Goal: Use online tool/utility: Utilize a website feature to perform a specific function

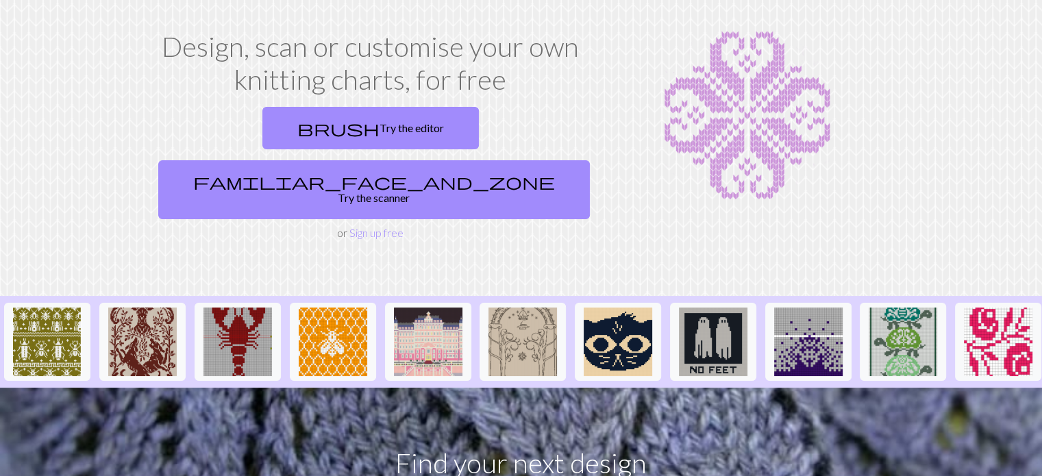
scroll to position [65, 0]
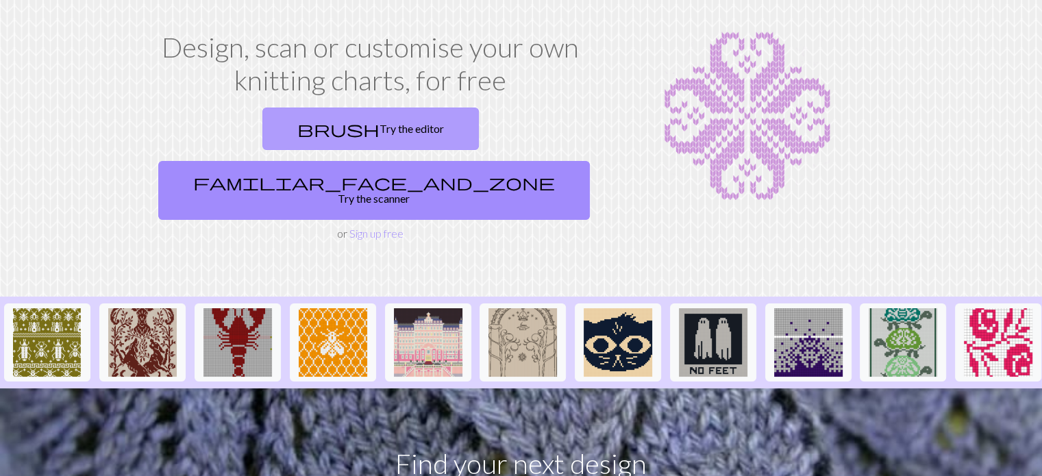
click at [285, 125] on link "brush Try the editor" at bounding box center [370, 129] width 217 height 42
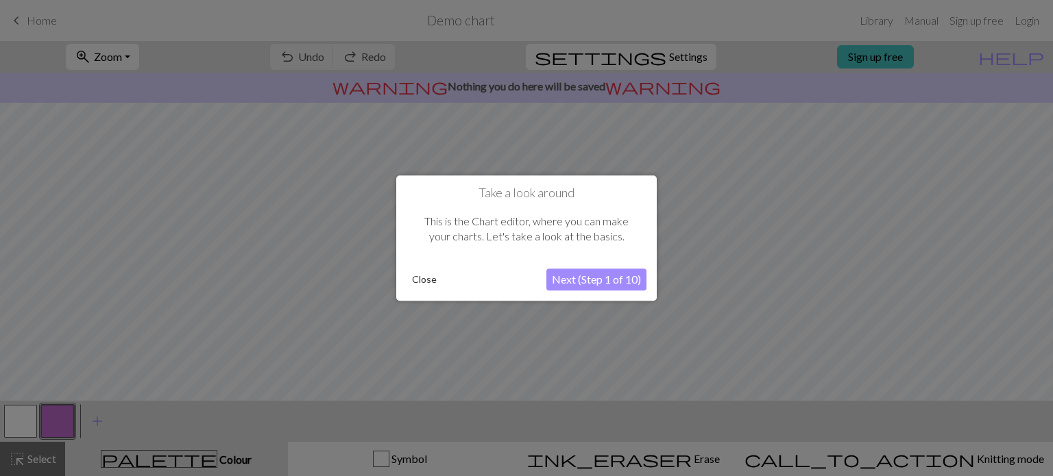
click at [560, 281] on button "Next (Step 1 of 10)" at bounding box center [596, 280] width 100 height 22
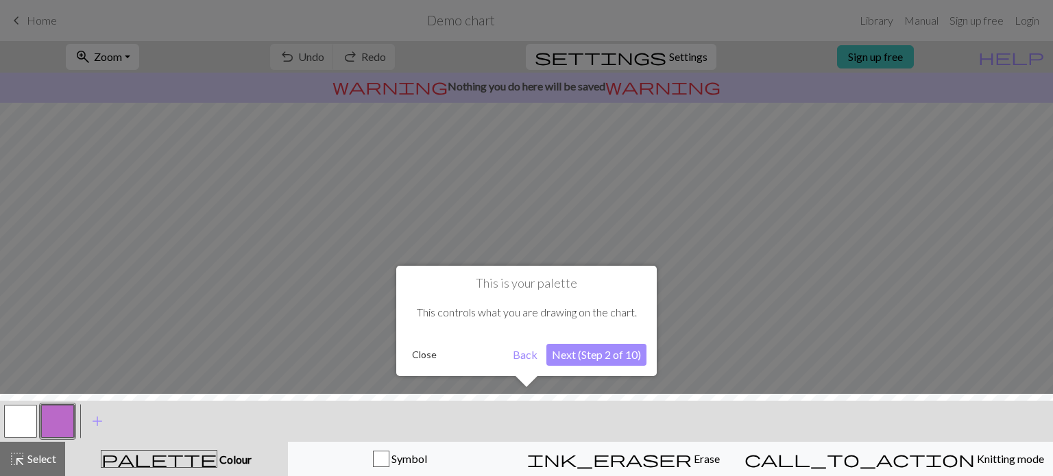
click at [570, 349] on button "Next (Step 2 of 10)" at bounding box center [596, 355] width 100 height 22
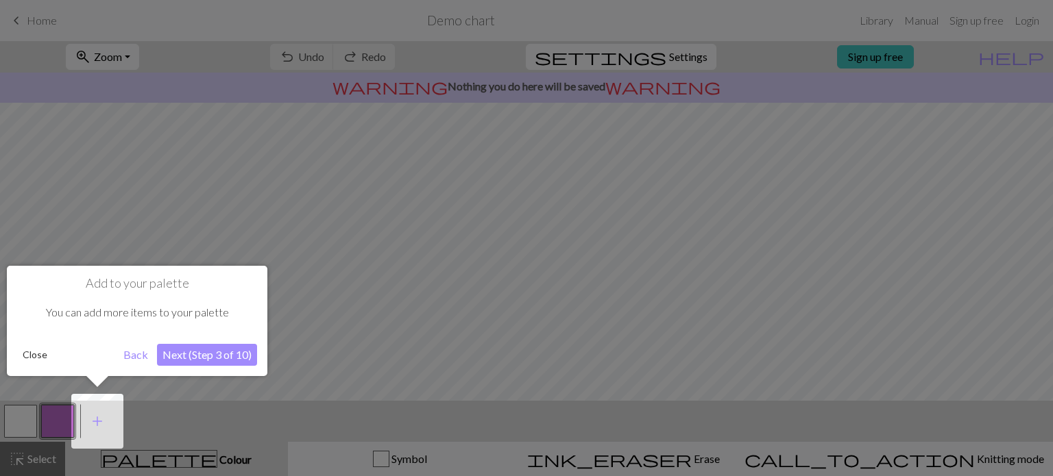
click at [256, 360] on button "Next (Step 3 of 10)" at bounding box center [207, 355] width 100 height 22
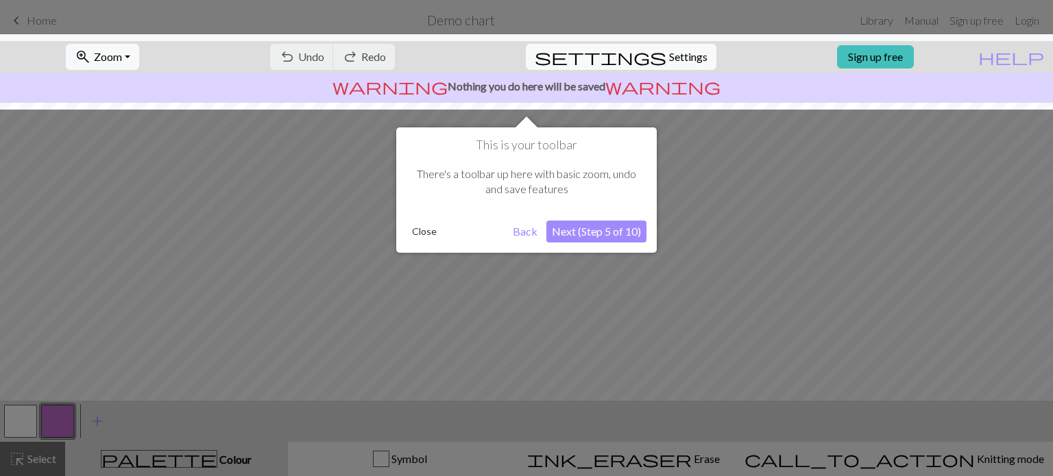
click at [576, 232] on button "Next (Step 5 of 10)" at bounding box center [596, 232] width 100 height 22
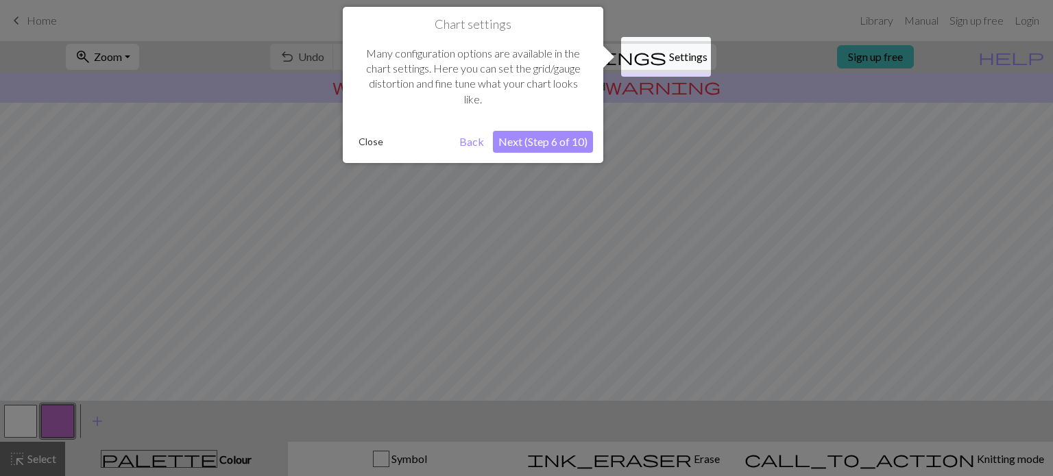
click at [556, 148] on button "Next (Step 6 of 10)" at bounding box center [543, 142] width 100 height 22
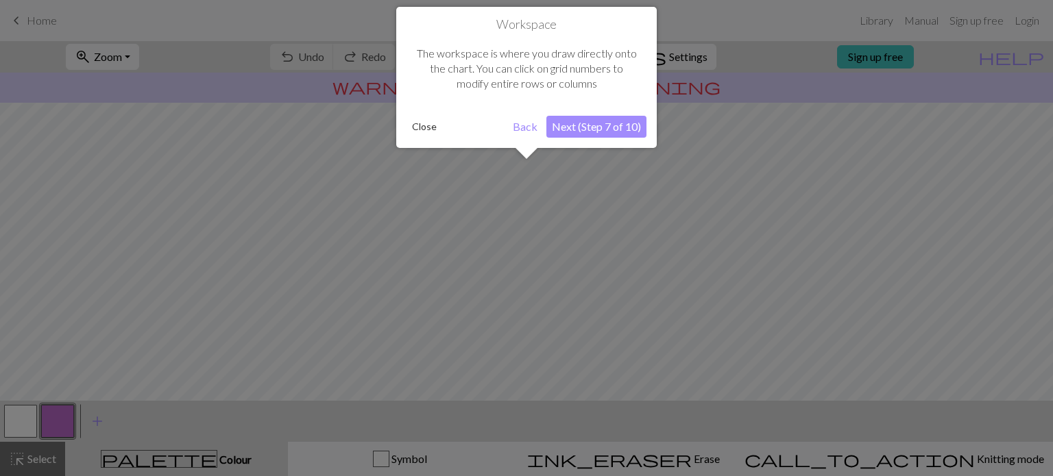
scroll to position [82, 0]
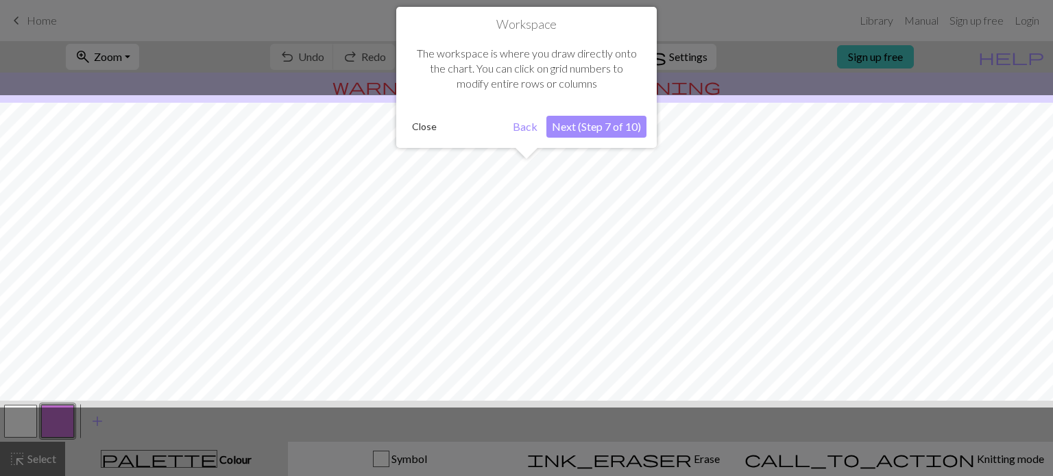
click at [574, 125] on button "Next (Step 7 of 10)" at bounding box center [596, 127] width 100 height 22
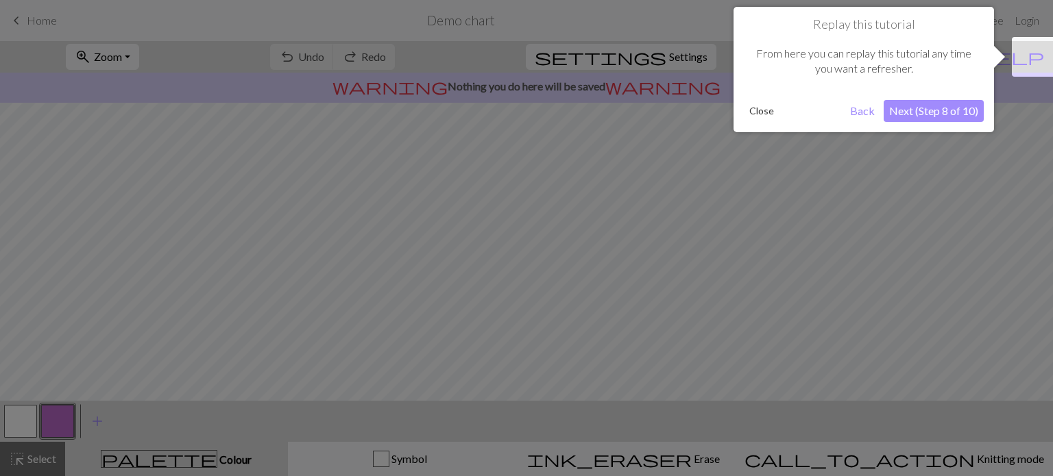
click at [913, 110] on button "Next (Step 8 of 10)" at bounding box center [933, 111] width 100 height 22
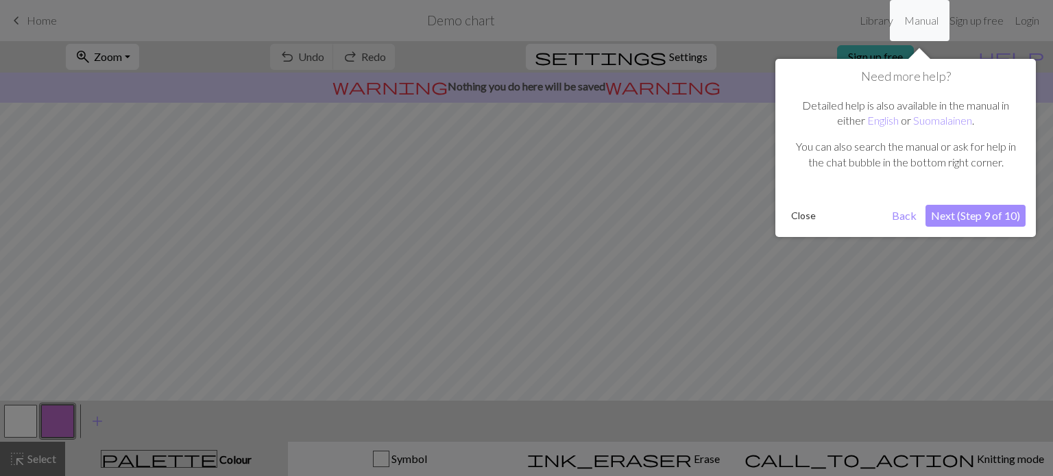
click at [970, 216] on button "Next (Step 9 of 10)" at bounding box center [975, 216] width 100 height 22
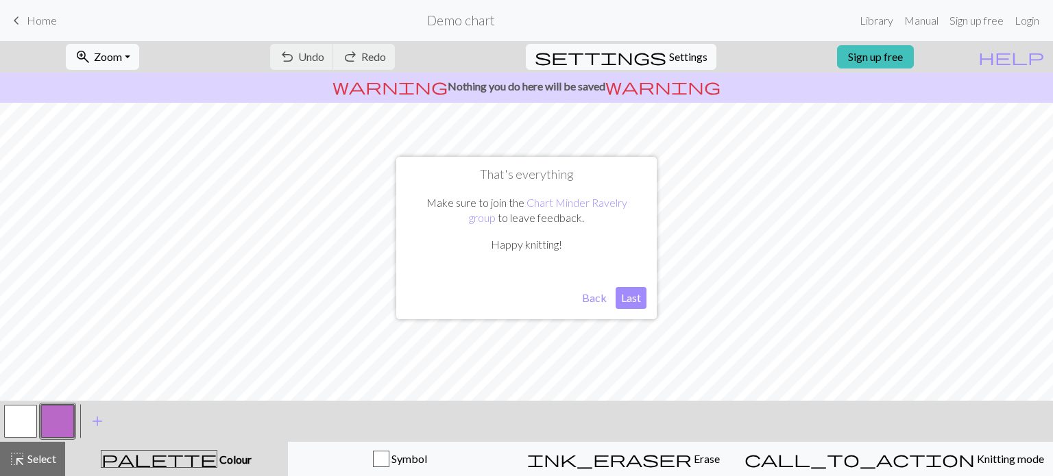
click at [626, 304] on button "Last" at bounding box center [630, 298] width 31 height 22
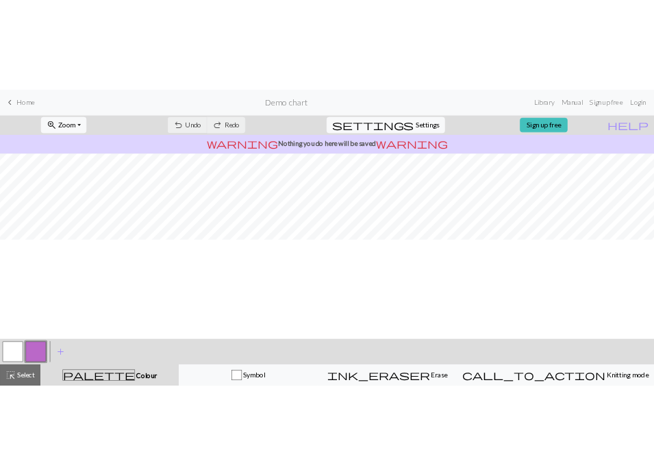
scroll to position [0, 0]
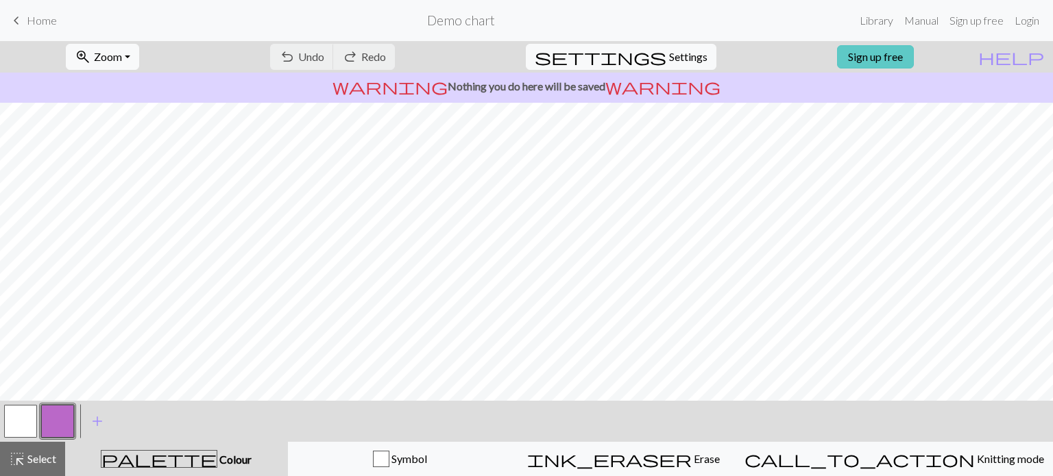
click at [896, 56] on link "Sign up free" at bounding box center [875, 56] width 77 height 23
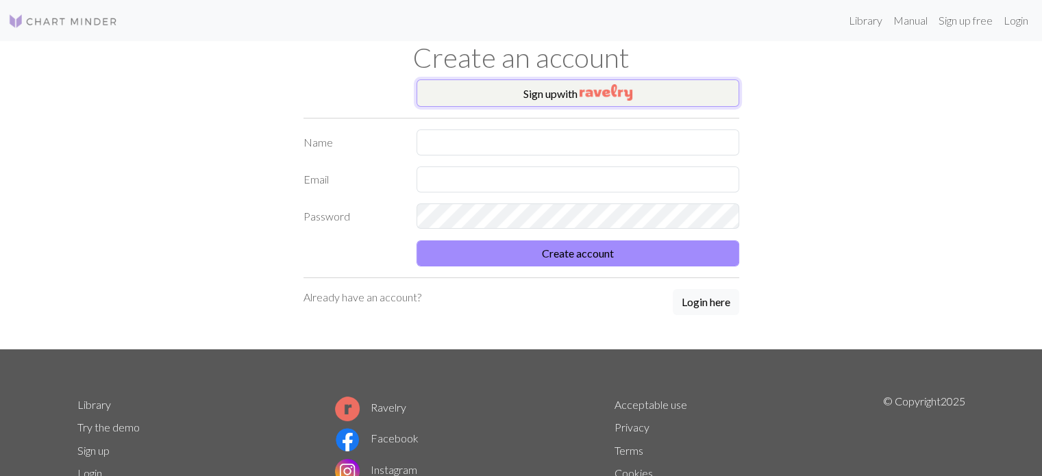
click at [626, 95] on img "button" at bounding box center [606, 92] width 53 height 16
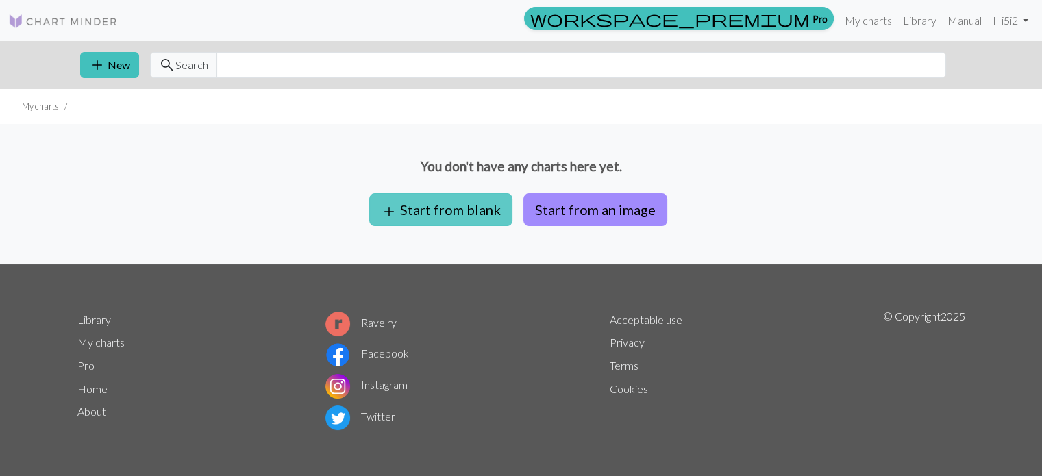
click at [462, 213] on button "add Start from blank" at bounding box center [440, 209] width 143 height 33
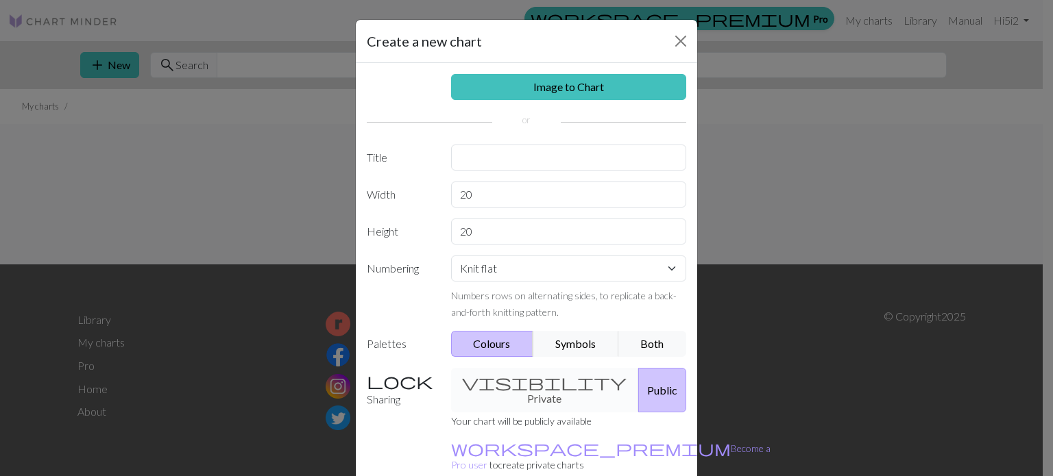
drag, startPoint x: 12, startPoint y: 238, endPoint x: 307, endPoint y: 223, distance: 295.1
click at [307, 223] on div "Create a new chart Image to Chart Title Width 20 Height 20 Numbering Knit flat …" at bounding box center [526, 238] width 1053 height 476
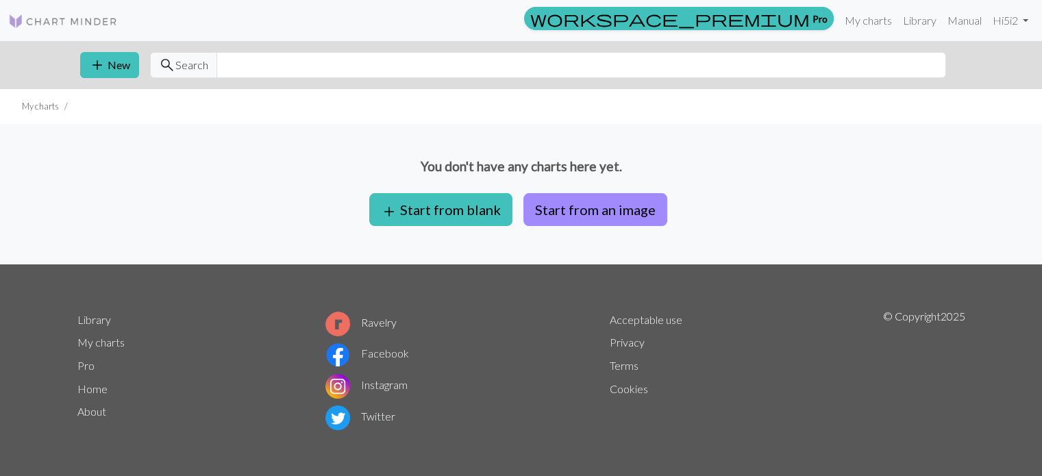
click at [802, 169] on p "You don't have any charts here yet." at bounding box center [521, 167] width 1042 height 20
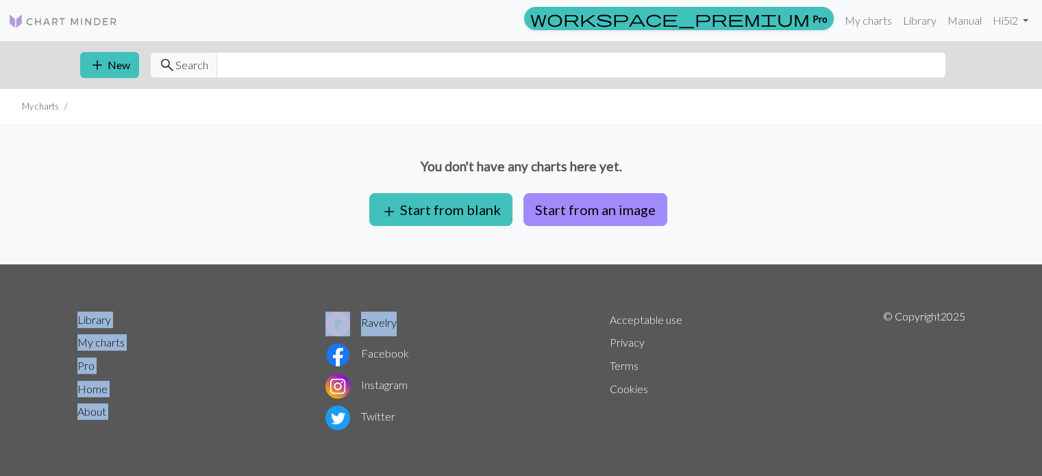
drag, startPoint x: 0, startPoint y: 245, endPoint x: 423, endPoint y: 331, distance: 432.1
click at [423, 331] on div "workspace_premium Pro My charts Library Manual Hi 5i2 Account settings Logout a…" at bounding box center [521, 238] width 1042 height 476
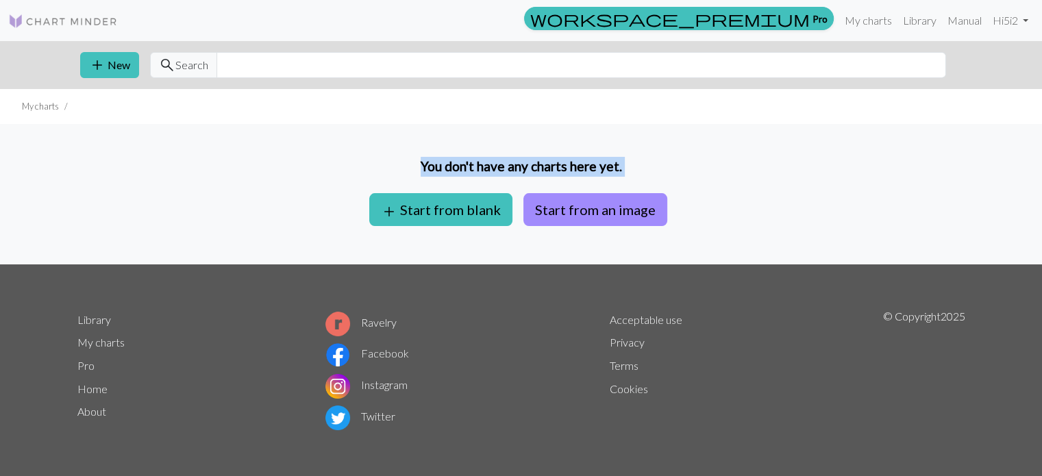
drag, startPoint x: 0, startPoint y: 176, endPoint x: 109, endPoint y: 189, distance: 109.7
click at [109, 189] on div "You don't have any charts here yet. add Start from blank Start from an image" at bounding box center [521, 194] width 1042 height 140
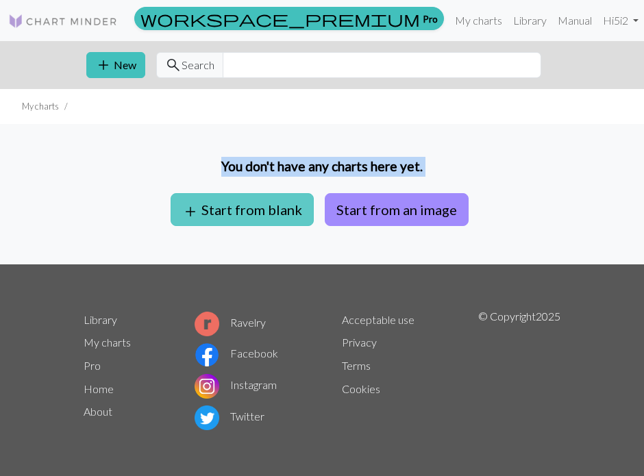
click at [264, 197] on button "add Start from blank" at bounding box center [242, 209] width 143 height 33
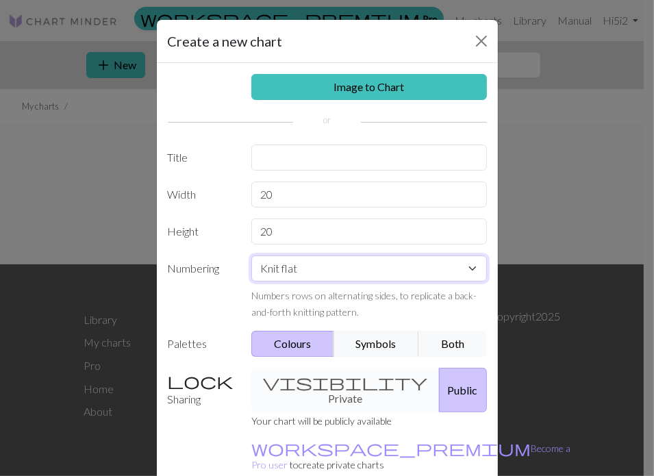
click at [279, 271] on select "Knit flat Knit in the round Lace knitting Cross stitch" at bounding box center [369, 269] width 236 height 26
click at [203, 274] on label "Numbering" at bounding box center [202, 288] width 84 height 64
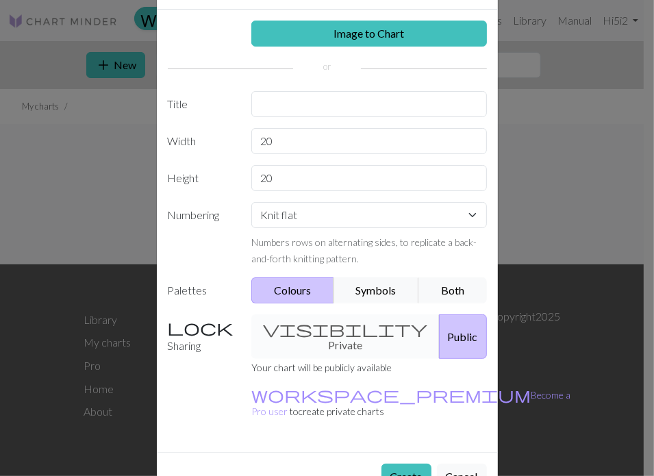
scroll to position [63, 0]
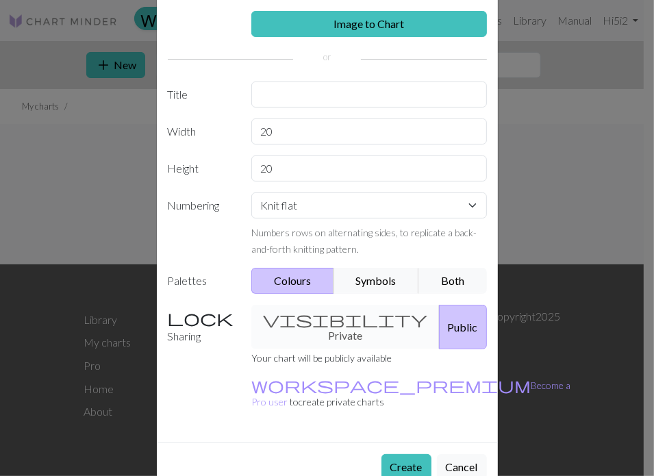
click at [307, 322] on div "visibility Private Public" at bounding box center [369, 327] width 252 height 45
click at [284, 314] on div "visibility Private Public" at bounding box center [369, 327] width 252 height 45
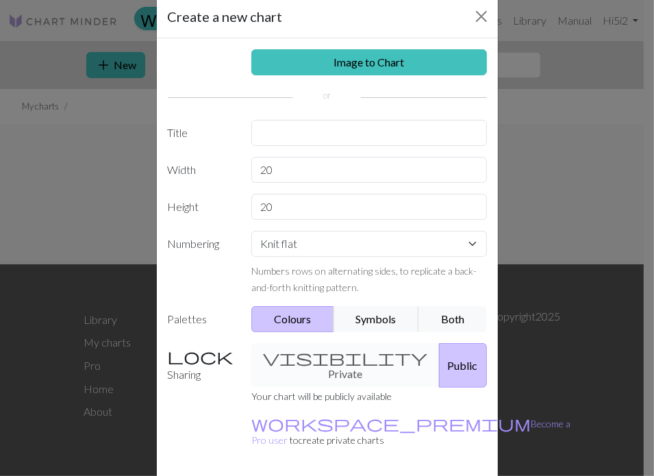
scroll to position [0, 0]
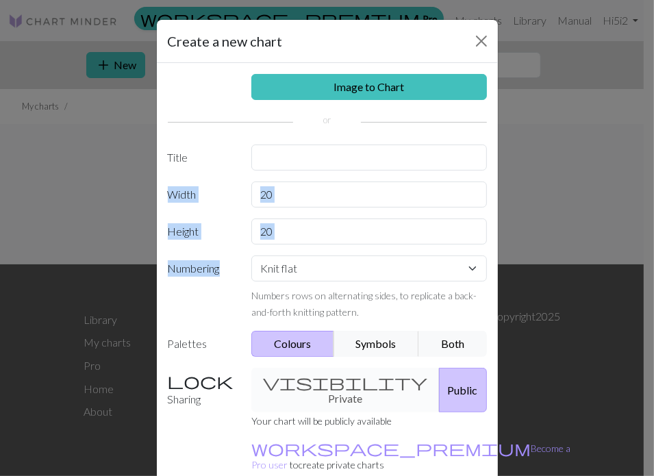
drag, startPoint x: 215, startPoint y: 267, endPoint x: 269, endPoint y: 156, distance: 123.2
click at [269, 156] on div "Image to Chart Title Width 20 Height 20 Numbering Knit flat Knit in the round L…" at bounding box center [327, 284] width 341 height 443
click at [269, 156] on input "text" at bounding box center [369, 158] width 236 height 26
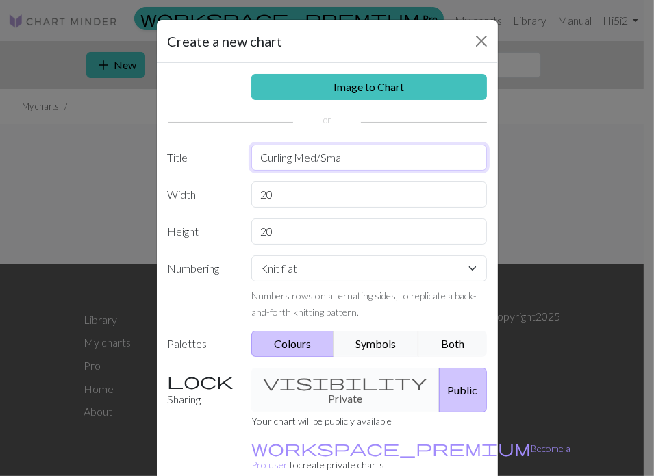
type input "Curling Med/Small"
click at [280, 208] on div "Image to Chart Title Curling Med/Small Width 20 Height 20 Numbering Knit flat K…" at bounding box center [327, 284] width 341 height 443
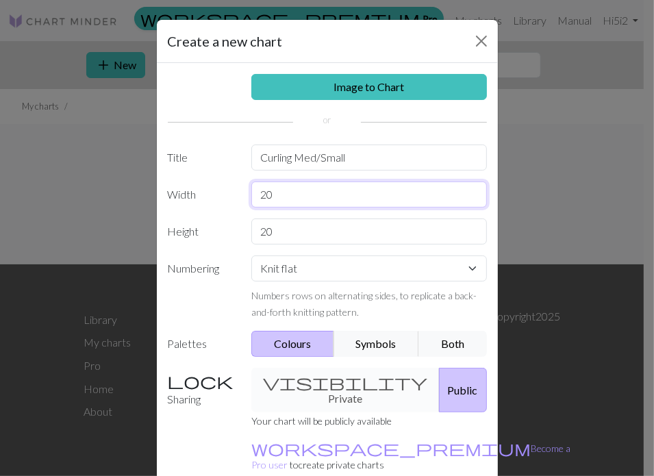
click at [278, 205] on input "20" at bounding box center [369, 195] width 236 height 26
type input "90"
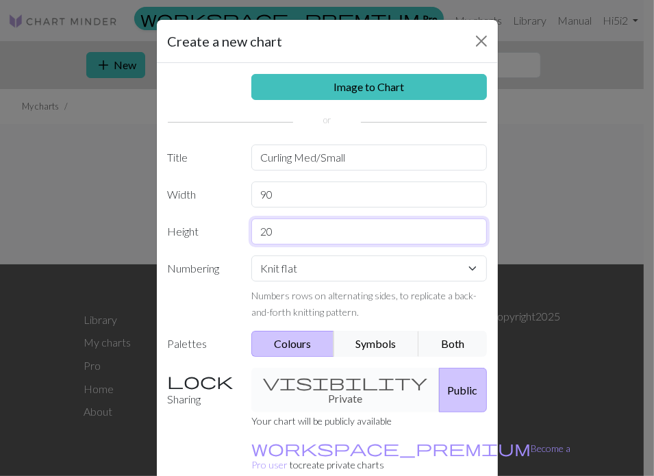
click at [270, 228] on input "20" at bounding box center [369, 232] width 236 height 26
click at [258, 236] on input "20" at bounding box center [369, 232] width 236 height 26
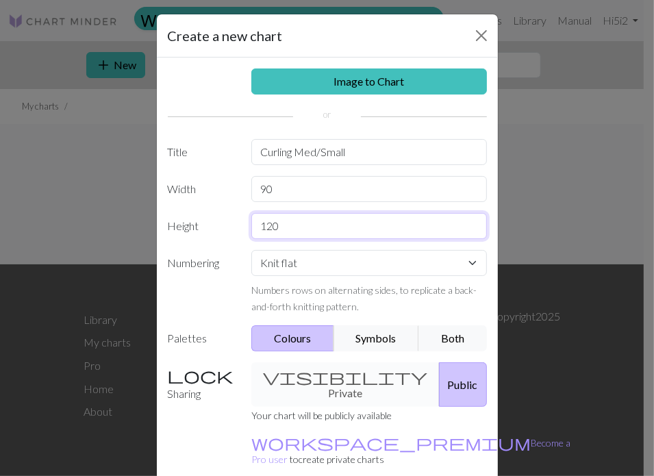
scroll to position [3, 0]
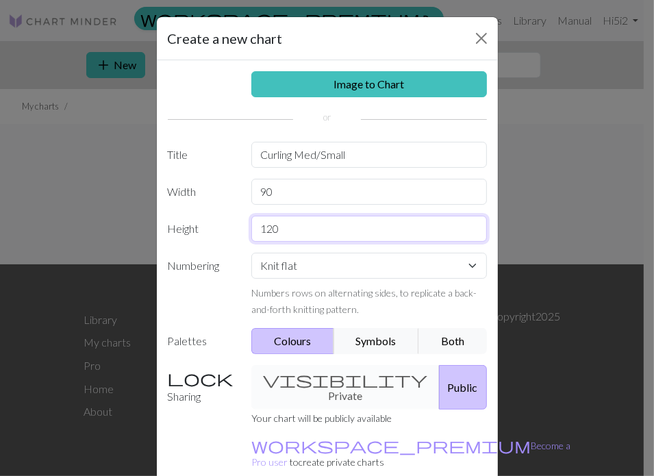
type input "120"
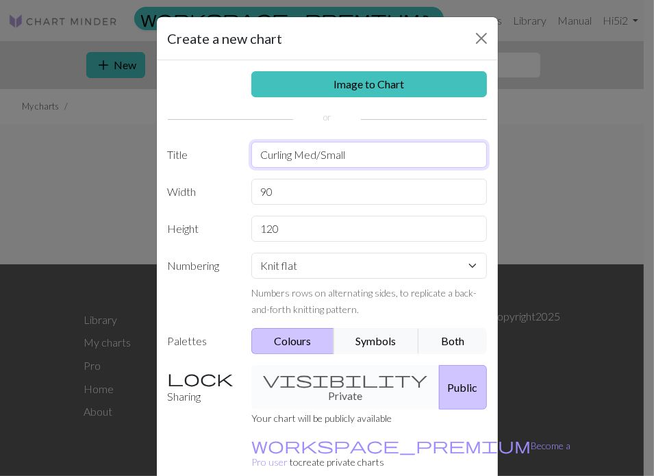
click at [345, 156] on input "Curling Med/Small" at bounding box center [369, 155] width 236 height 26
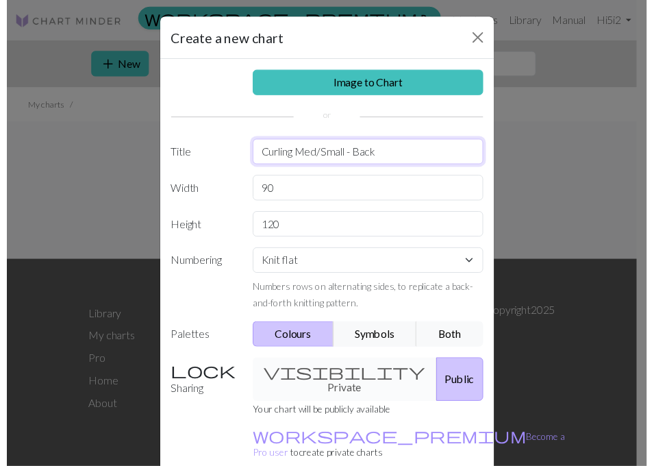
scroll to position [63, 0]
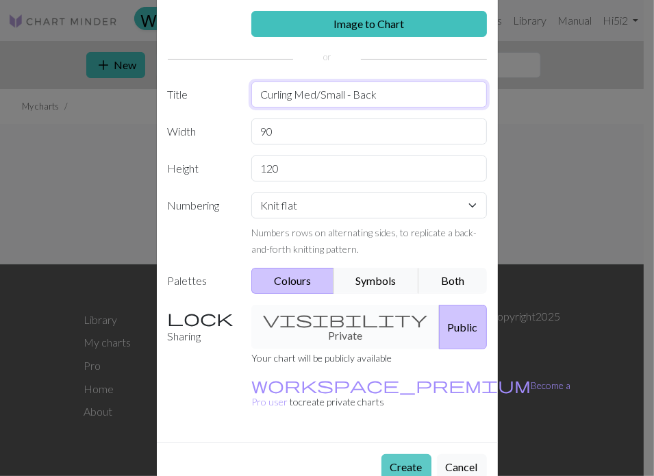
type input "Curling Med/Small - Back"
click at [395, 454] on button "Create" at bounding box center [407, 467] width 50 height 26
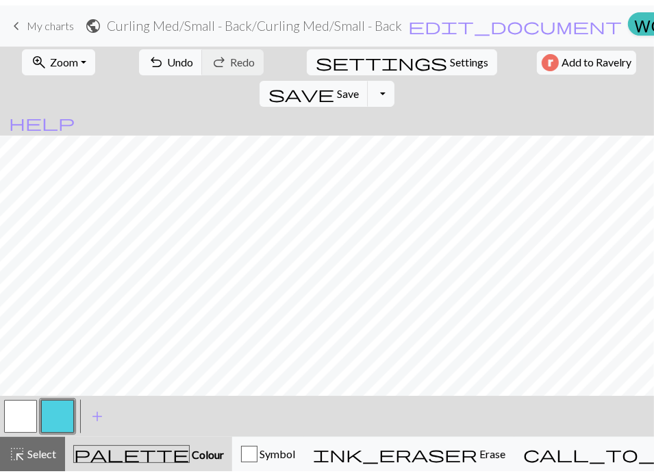
scroll to position [1398, 0]
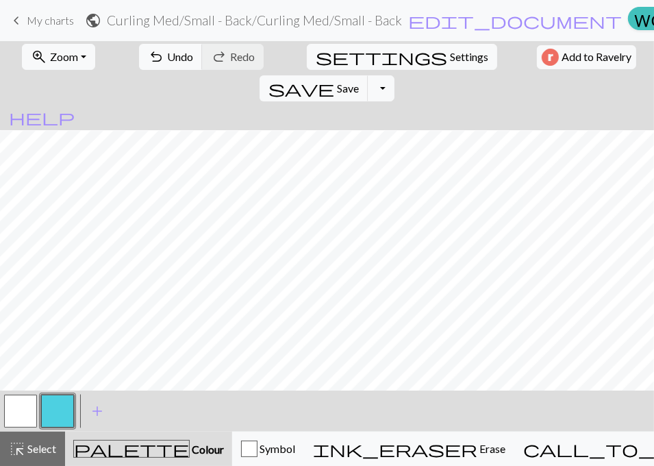
click at [51, 413] on button "button" at bounding box center [57, 411] width 33 height 33
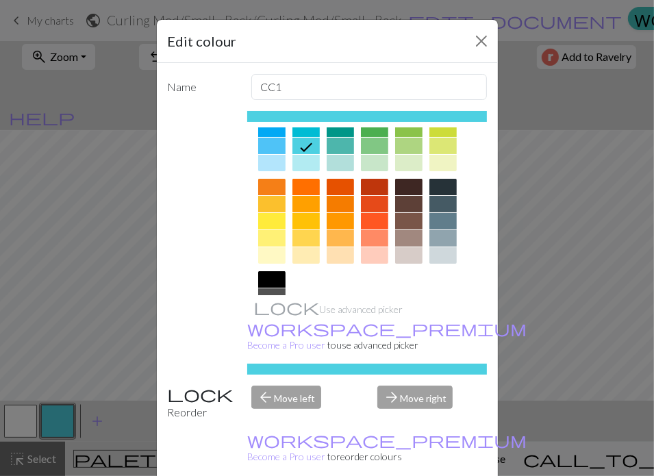
scroll to position [117, 0]
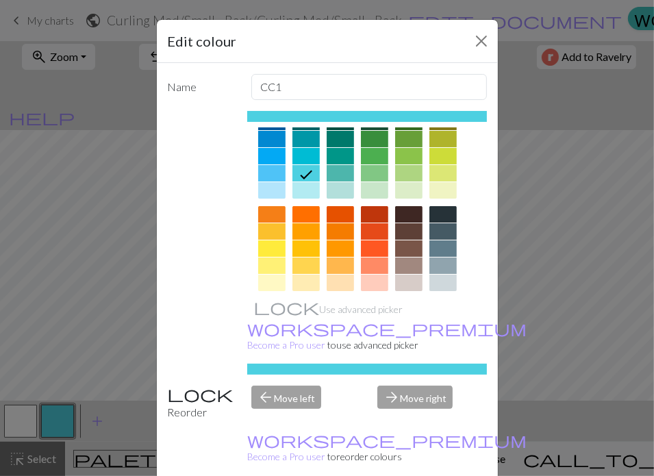
click at [430, 214] on div at bounding box center [443, 214] width 27 height 16
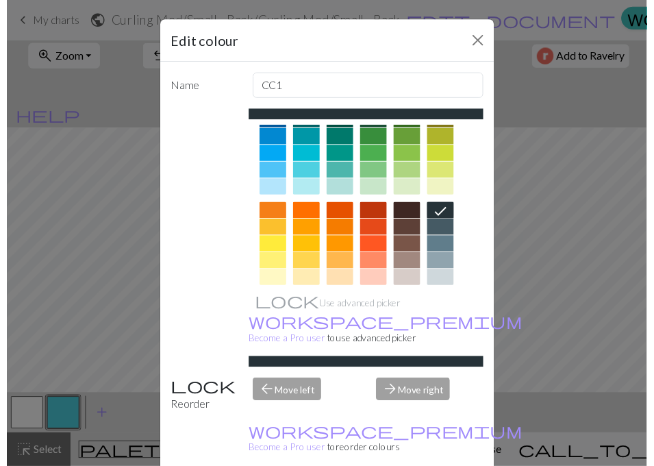
scroll to position [25, 0]
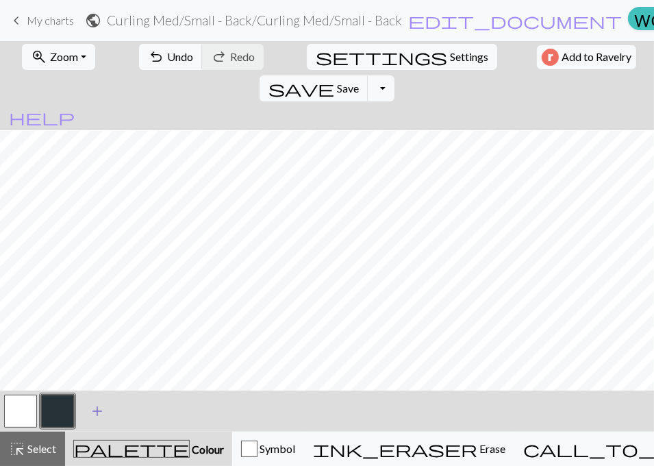
click at [93, 415] on span "add" at bounding box center [97, 411] width 16 height 19
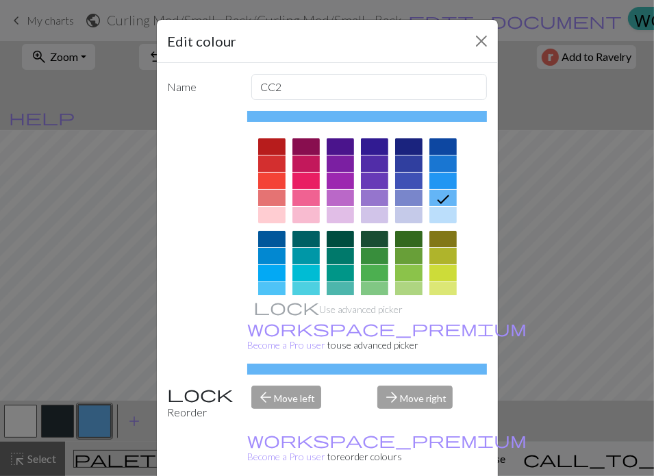
click at [266, 179] on div at bounding box center [271, 181] width 27 height 16
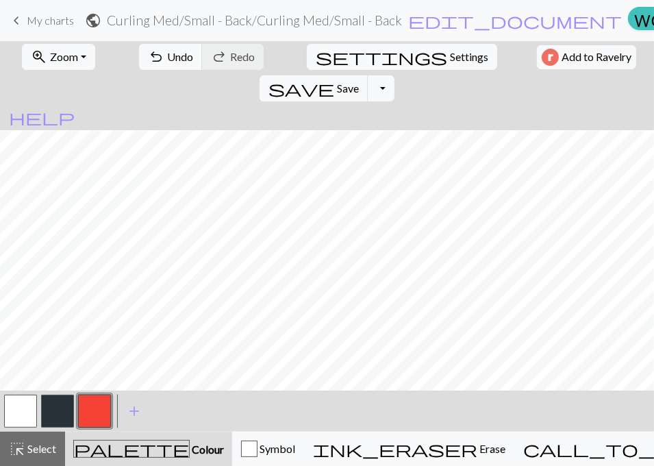
click at [56, 408] on button "button" at bounding box center [57, 411] width 33 height 33
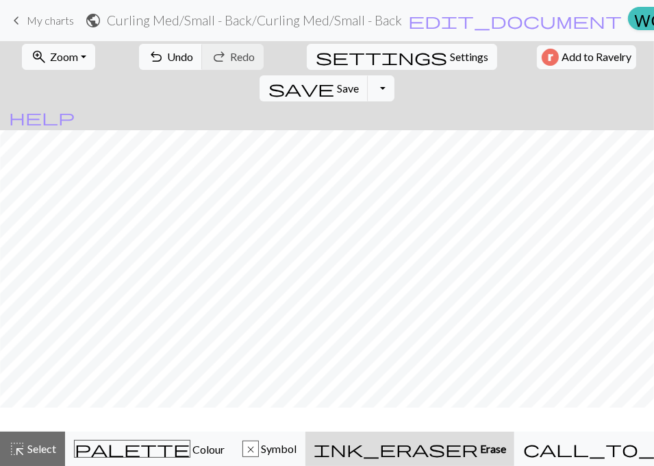
scroll to position [1357, 166]
click at [163, 47] on button "undo Undo Undo" at bounding box center [171, 57] width 64 height 26
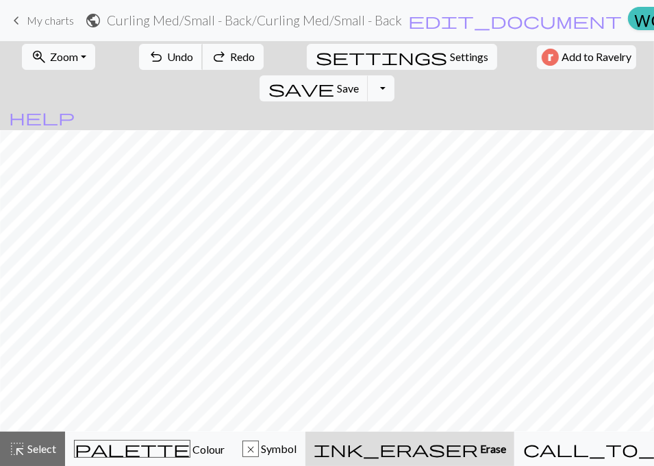
click at [163, 47] on button "undo Undo Undo" at bounding box center [171, 57] width 64 height 26
click at [80, 57] on button "zoom_in Zoom Zoom" at bounding box center [57, 57] width 73 height 26
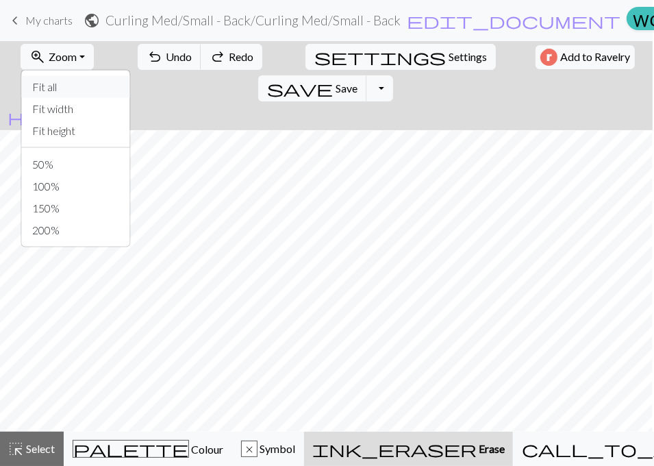
click at [60, 86] on button "Fit all" at bounding box center [75, 87] width 108 height 22
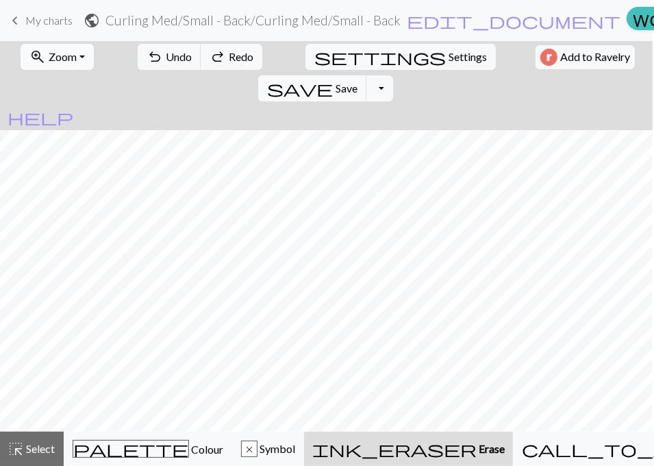
click at [79, 58] on button "zoom_in Zoom Zoom" at bounding box center [57, 57] width 73 height 26
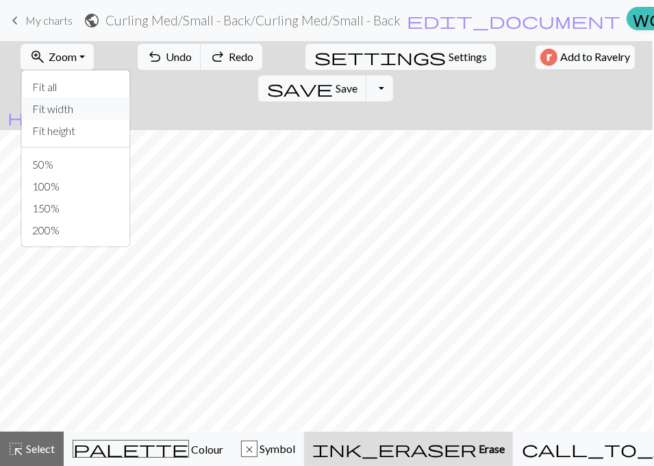
click at [60, 106] on button "Fit width" at bounding box center [75, 109] width 108 height 22
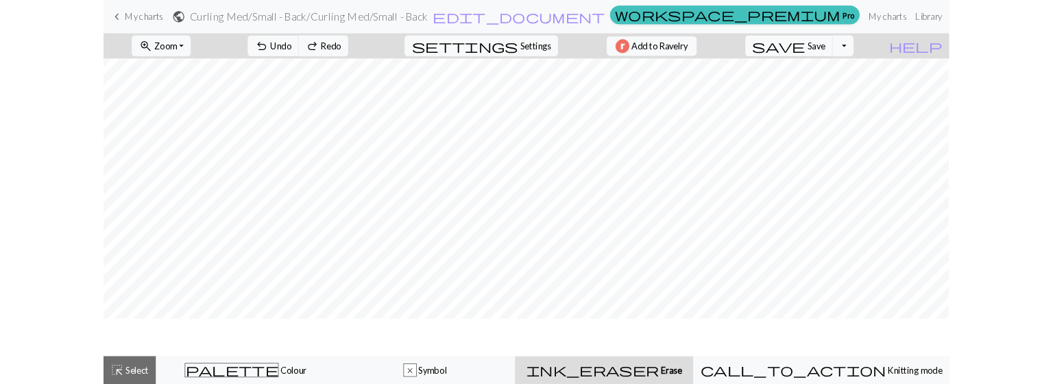
scroll to position [453, 0]
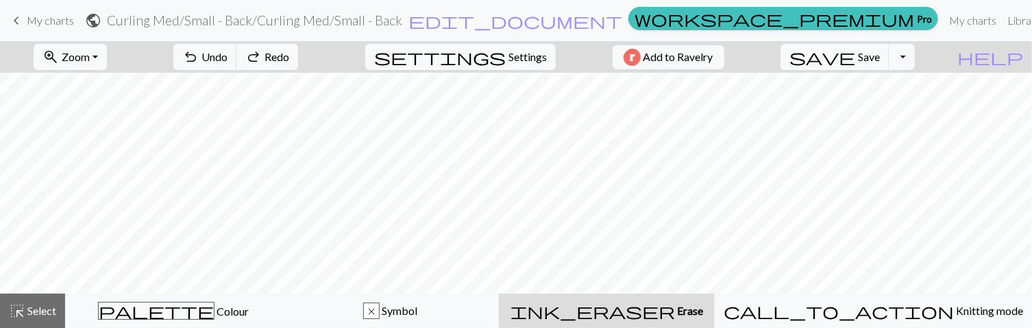
drag, startPoint x: 1031, startPoint y: 323, endPoint x: 1053, endPoint y: 344, distance: 30.5
click at [1032, 328] on html "keyboard_arrow_left My charts public Curling Med/Small - Back / Curling Med/Sma…" at bounding box center [516, 164] width 1032 height 328
drag, startPoint x: 1027, startPoint y: 324, endPoint x: 1053, endPoint y: 367, distance: 49.5
click at [1032, 328] on html "keyboard_arrow_left My charts public Curling Med/Small - Back / Curling Med/Sma…" at bounding box center [516, 164] width 1032 height 328
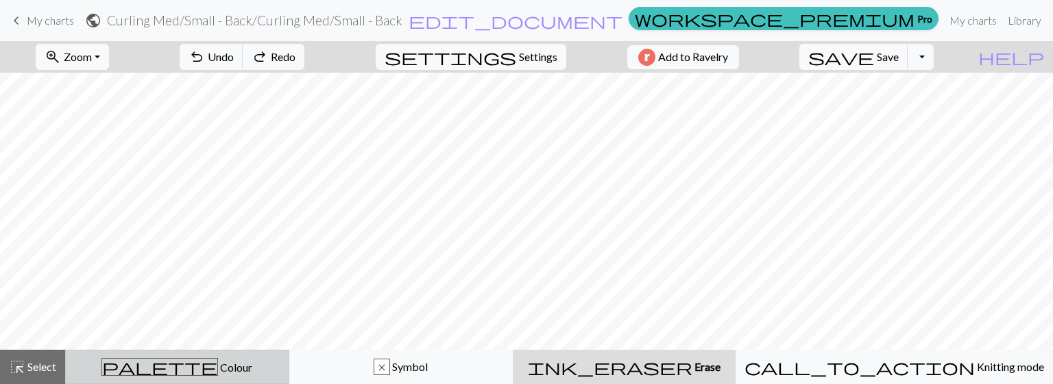
click at [217, 377] on button "palette Colour Colour" at bounding box center [177, 366] width 224 height 34
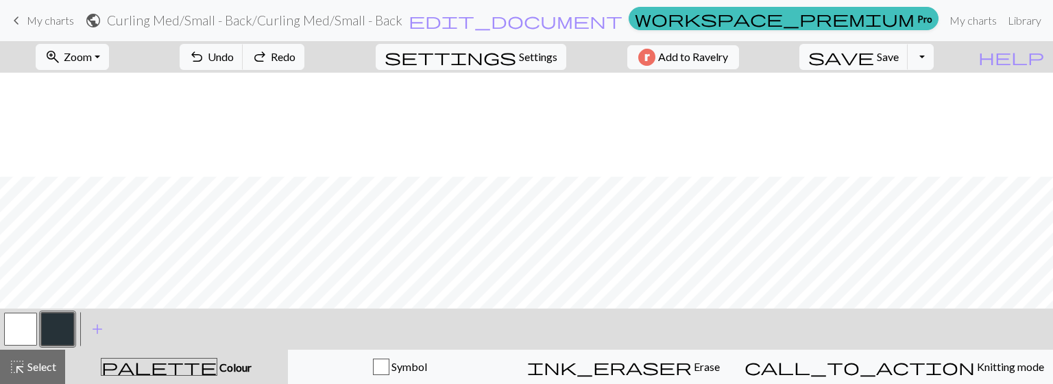
scroll to position [644, 0]
click at [521, 58] on span "Settings" at bounding box center [538, 57] width 38 height 16
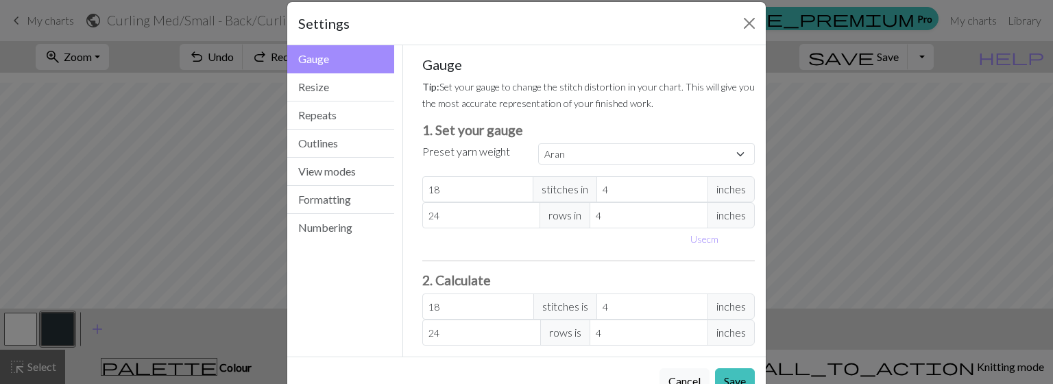
scroll to position [23, 0]
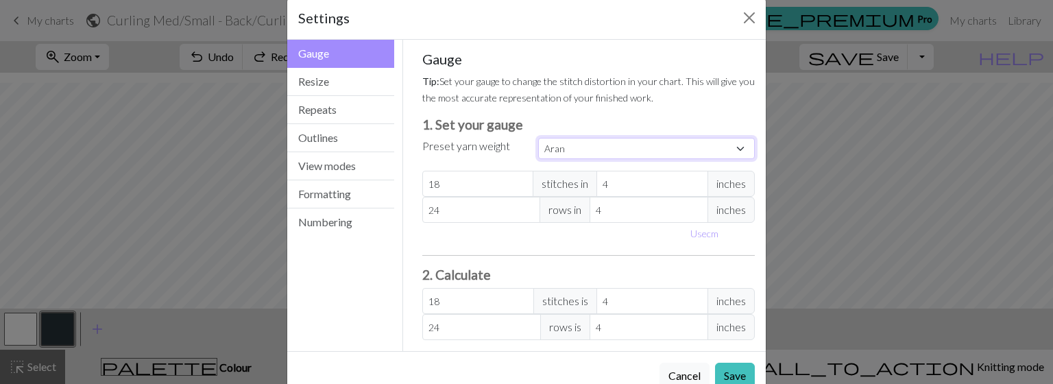
click at [582, 155] on select "Custom Square Lace Light Fingering Fingering Sport Double knit Worsted Aran Bul…" at bounding box center [646, 148] width 217 height 21
select select "bulky"
click at [538, 138] on select "Custom Square Lace Light Fingering Fingering Sport Double knit Worsted Aran Bul…" at bounding box center [646, 148] width 217 height 21
type input "14"
type input "19"
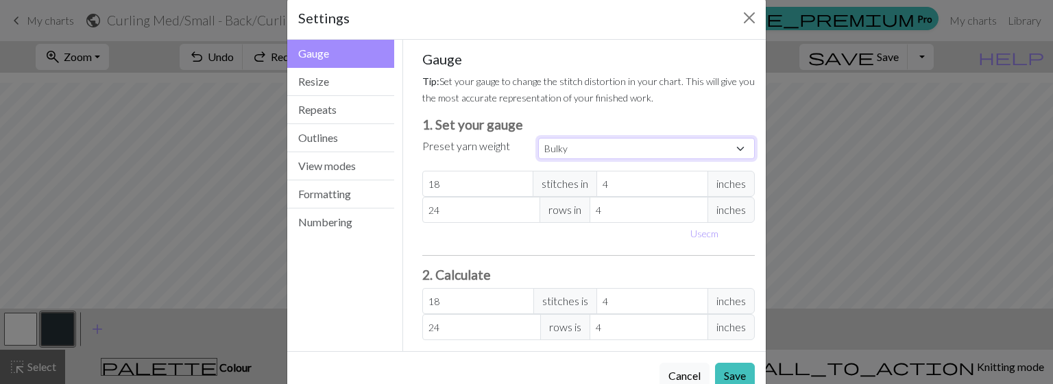
type input "14"
type input "19"
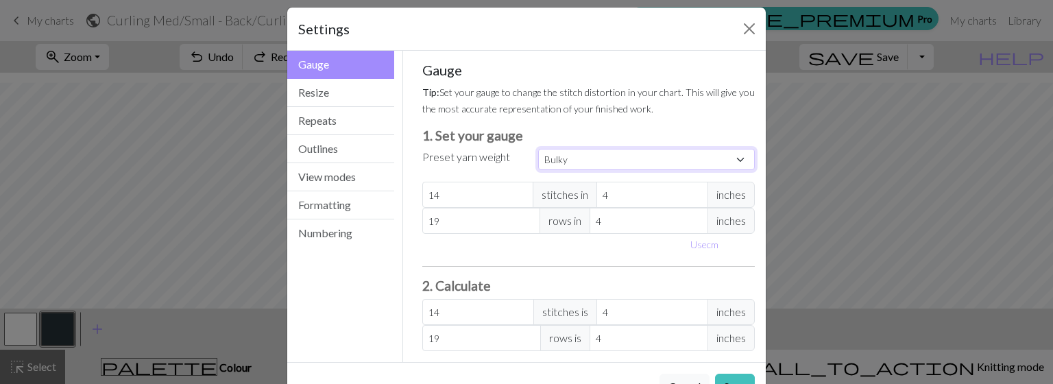
scroll to position [0, 0]
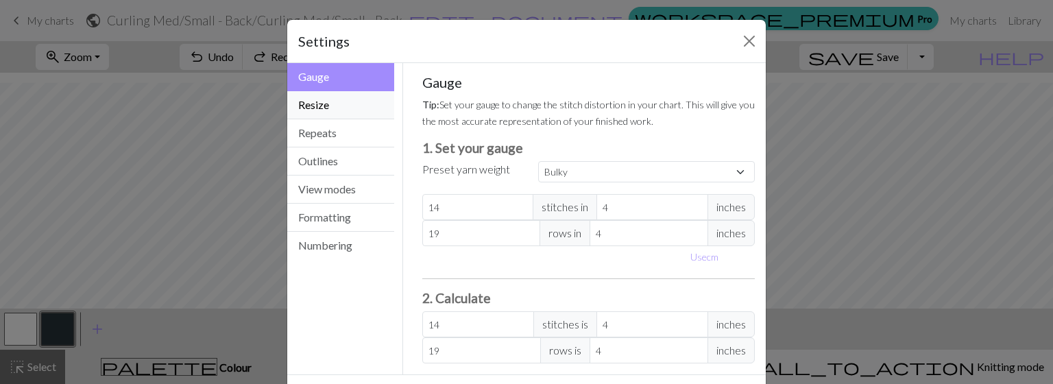
click at [340, 108] on button "Resize" at bounding box center [340, 105] width 107 height 28
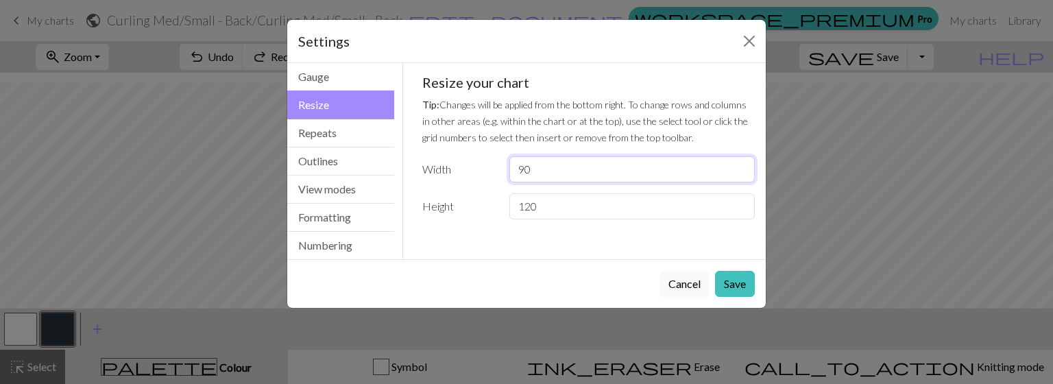
drag, startPoint x: 548, startPoint y: 171, endPoint x: 507, endPoint y: 162, distance: 41.6
click at [507, 162] on div "90" at bounding box center [632, 169] width 262 height 26
type input "70"
click at [735, 279] on button "Save" at bounding box center [735, 284] width 40 height 26
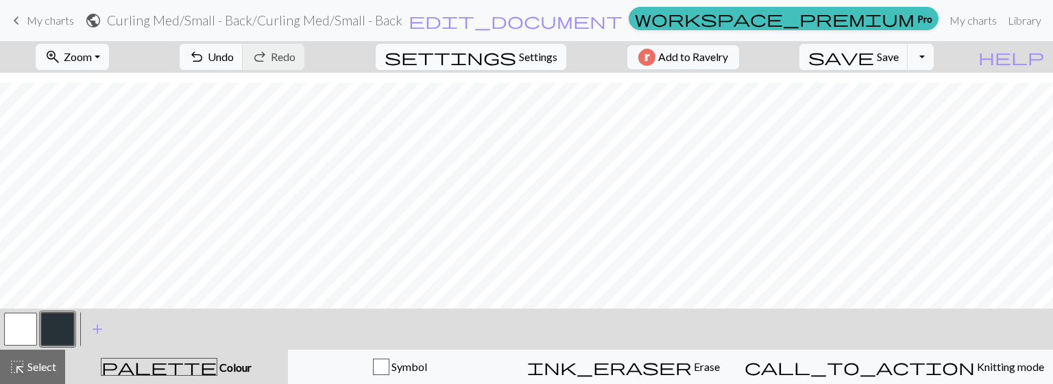
click at [542, 59] on span "Settings" at bounding box center [538, 57] width 38 height 16
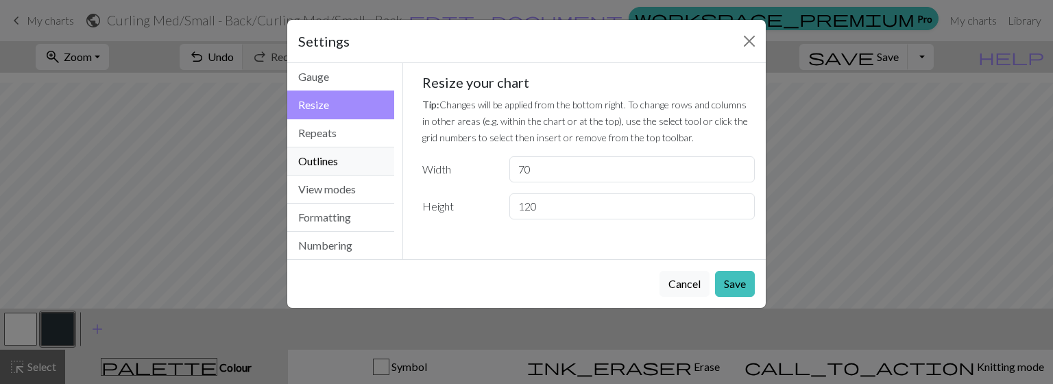
click at [339, 156] on button "Outlines" at bounding box center [340, 161] width 107 height 28
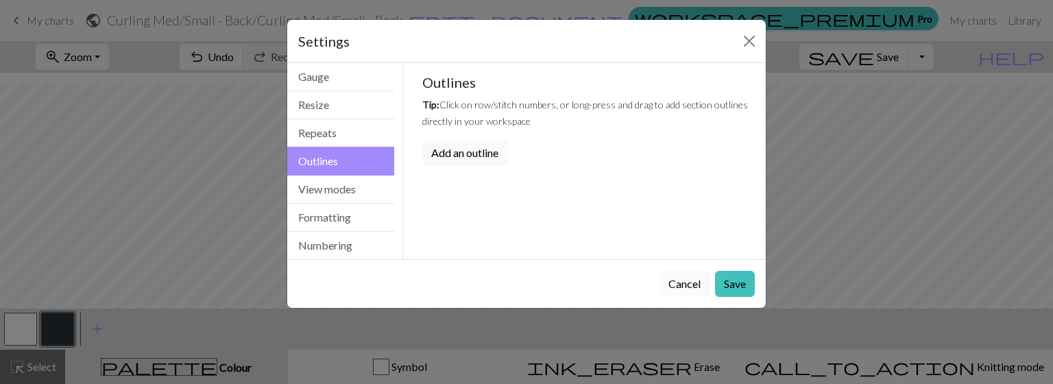
click at [682, 284] on button "Cancel" at bounding box center [684, 284] width 50 height 26
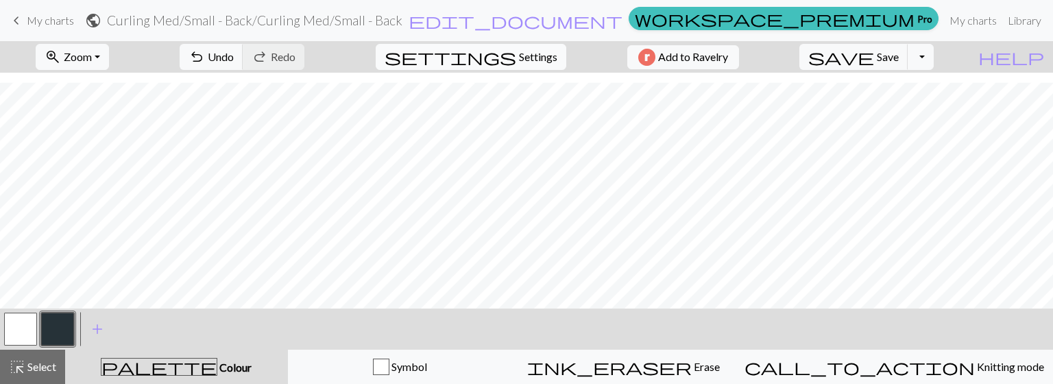
click at [519, 53] on span "Settings" at bounding box center [538, 57] width 38 height 16
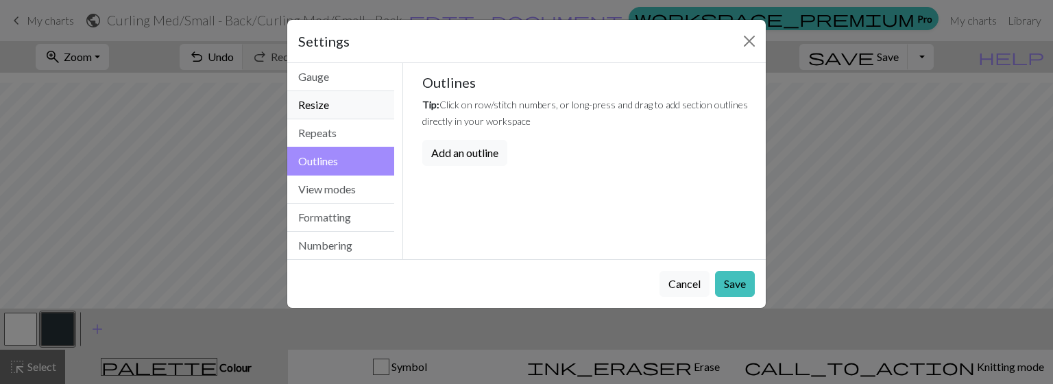
click at [325, 95] on button "Resize" at bounding box center [340, 105] width 107 height 28
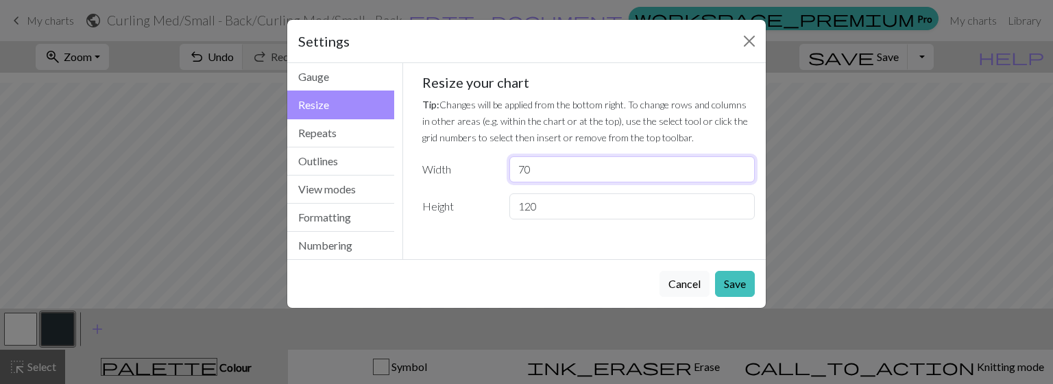
drag, startPoint x: 603, startPoint y: 170, endPoint x: 508, endPoint y: 158, distance: 95.4
click at [508, 158] on div "70" at bounding box center [632, 169] width 262 height 26
type input "80"
drag, startPoint x: 559, startPoint y: 210, endPoint x: 504, endPoint y: 202, distance: 55.4
click at [504, 202] on div "120" at bounding box center [632, 206] width 262 height 26
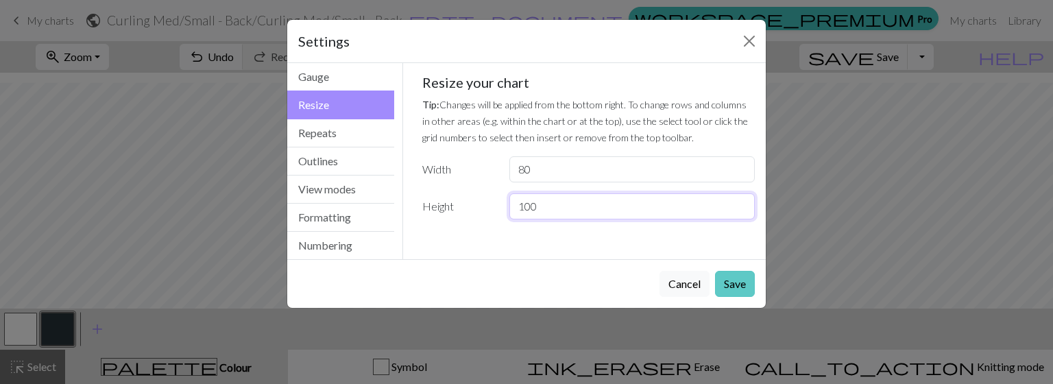
type input "100"
click at [724, 284] on button "Save" at bounding box center [735, 284] width 40 height 26
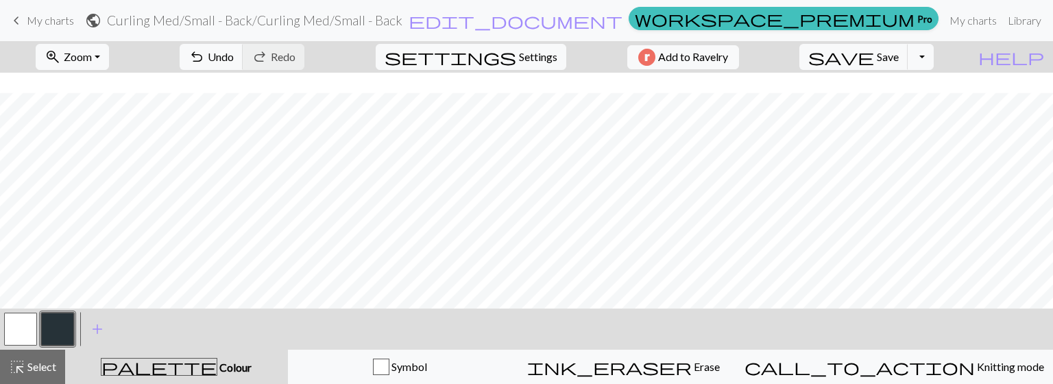
scroll to position [507, 0]
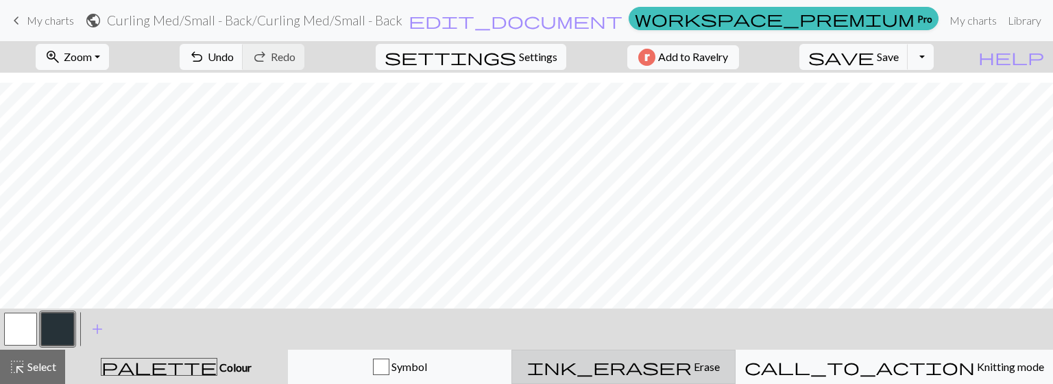
click at [671, 369] on span "ink_eraser" at bounding box center [609, 366] width 164 height 19
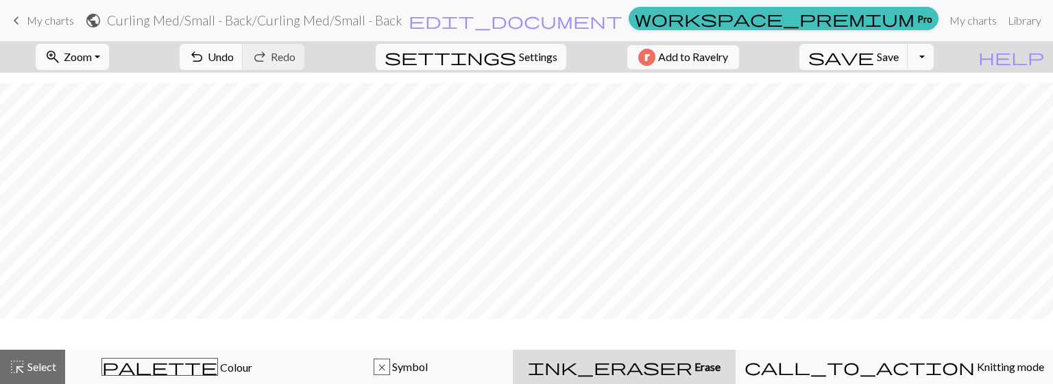
scroll to position [466, 0]
click at [205, 61] on span "undo" at bounding box center [196, 56] width 16 height 19
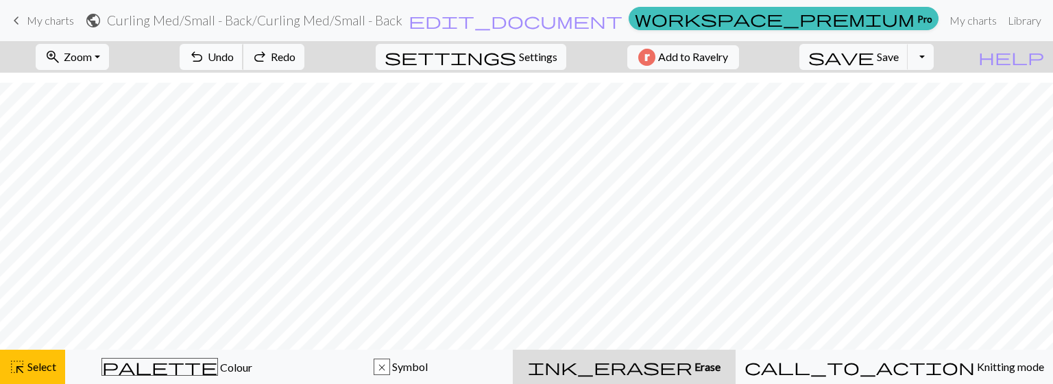
click at [205, 61] on span "undo" at bounding box center [196, 56] width 16 height 19
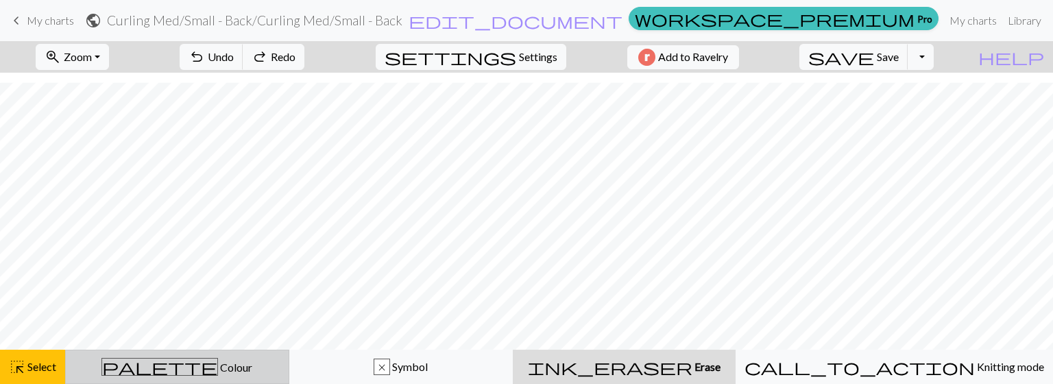
click at [225, 358] on div "palette Colour Colour" at bounding box center [177, 367] width 206 height 18
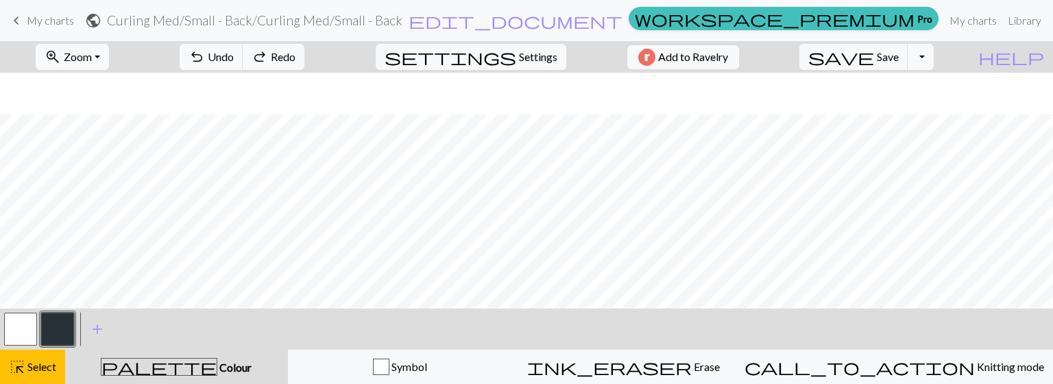
scroll to position [507, 0]
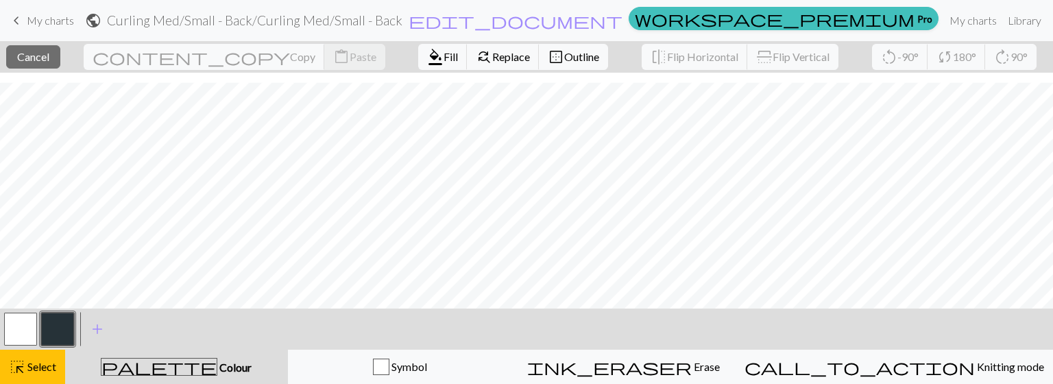
click at [231, 365] on div "palette Colour Colour" at bounding box center [176, 367] width 206 height 18
click at [23, 373] on span "highlight_alt" at bounding box center [17, 366] width 16 height 19
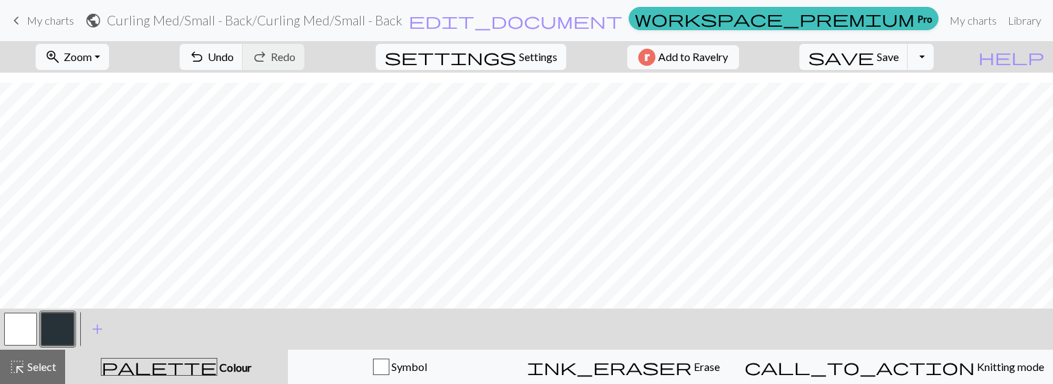
click at [519, 58] on span "Settings" at bounding box center [538, 57] width 38 height 16
select select "bulky"
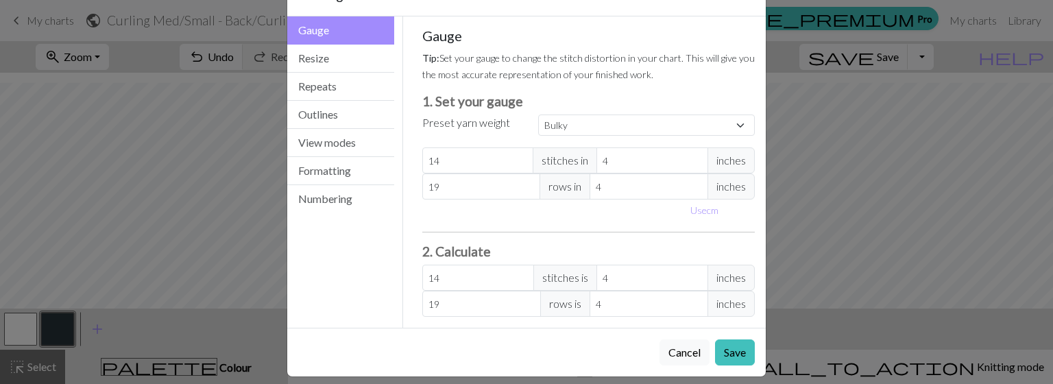
scroll to position [57, 0]
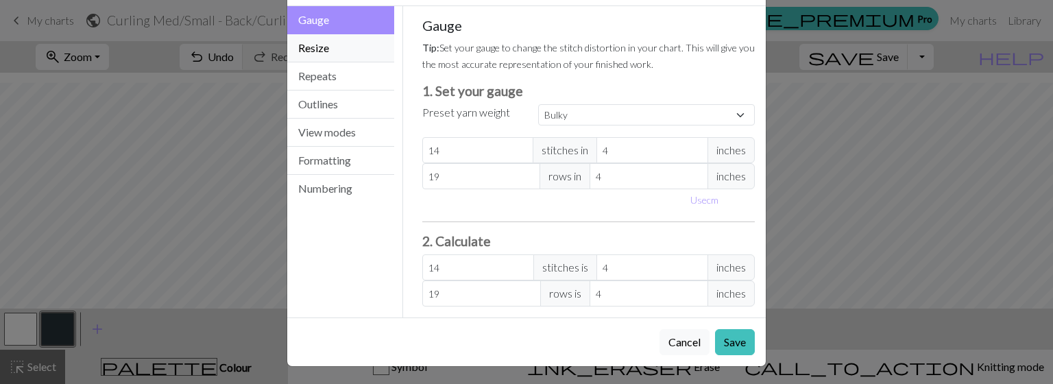
click at [351, 49] on button "Resize" at bounding box center [340, 48] width 107 height 28
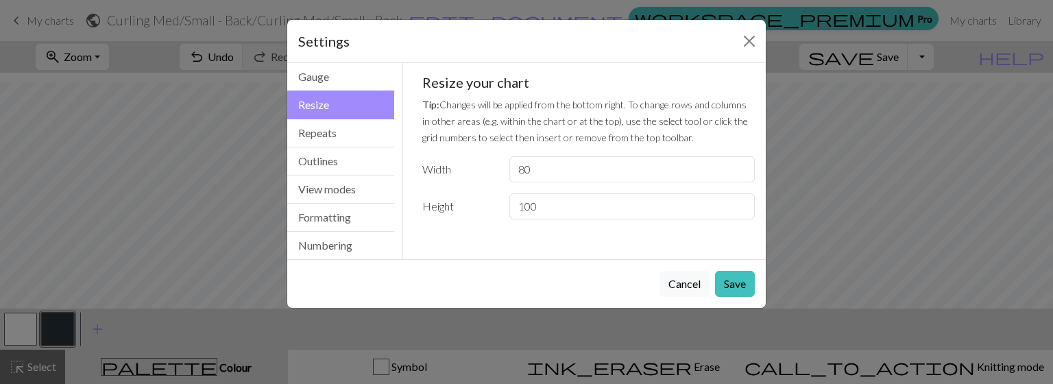
scroll to position [0, 0]
click at [574, 167] on input "80" at bounding box center [631, 169] width 245 height 26
drag, startPoint x: 517, startPoint y: 168, endPoint x: 567, endPoint y: 180, distance: 50.7
click at [567, 180] on input "80" at bounding box center [631, 169] width 245 height 26
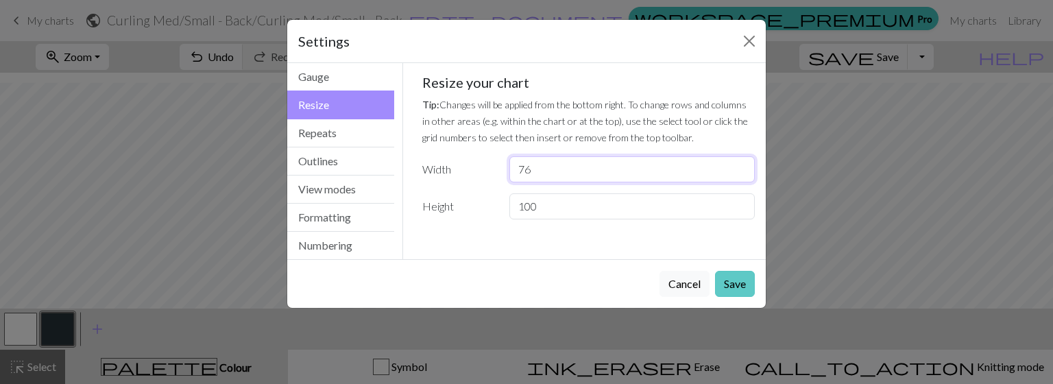
type input "76"
click at [731, 282] on button "Save" at bounding box center [735, 284] width 40 height 26
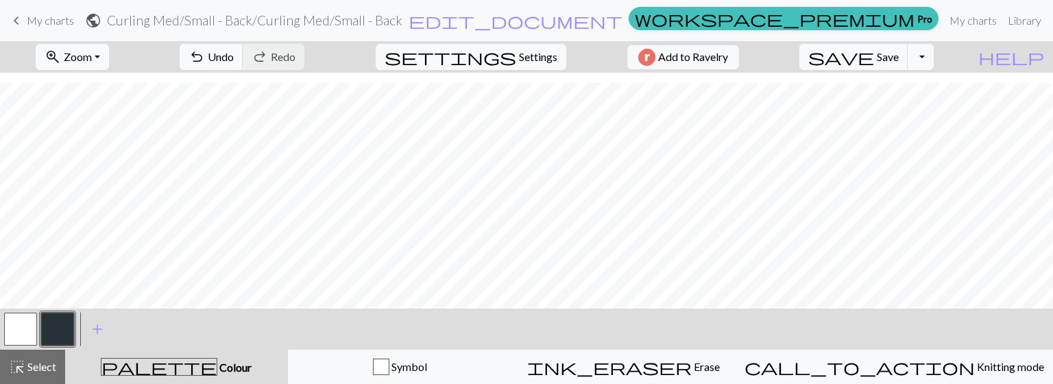
click at [5, 336] on button "button" at bounding box center [20, 328] width 33 height 33
click at [49, 328] on button "button" at bounding box center [57, 328] width 33 height 33
click at [16, 336] on button "button" at bounding box center [20, 328] width 33 height 33
click at [55, 334] on button "button" at bounding box center [57, 328] width 33 height 33
click at [5, 331] on button "button" at bounding box center [20, 328] width 33 height 33
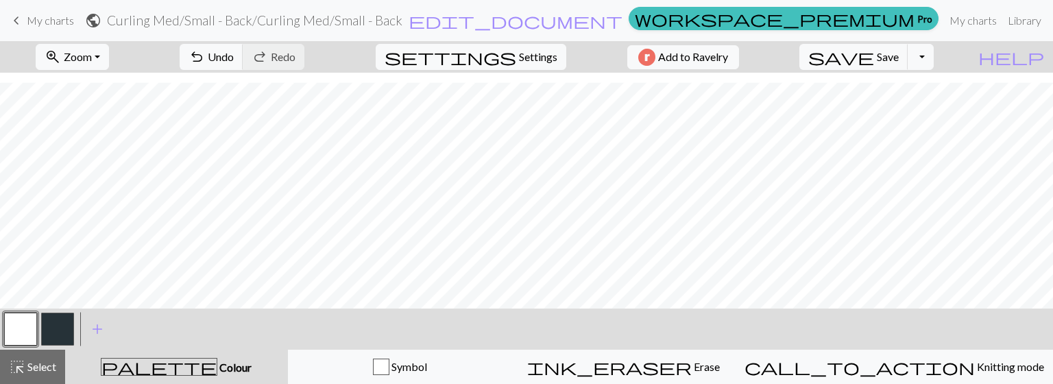
click at [49, 334] on button "button" at bounding box center [57, 328] width 33 height 33
click at [29, 326] on button "button" at bounding box center [20, 328] width 33 height 33
click at [71, 325] on button "button" at bounding box center [57, 328] width 33 height 33
click at [13, 326] on button "button" at bounding box center [20, 328] width 33 height 33
click at [60, 340] on button "button" at bounding box center [57, 328] width 33 height 33
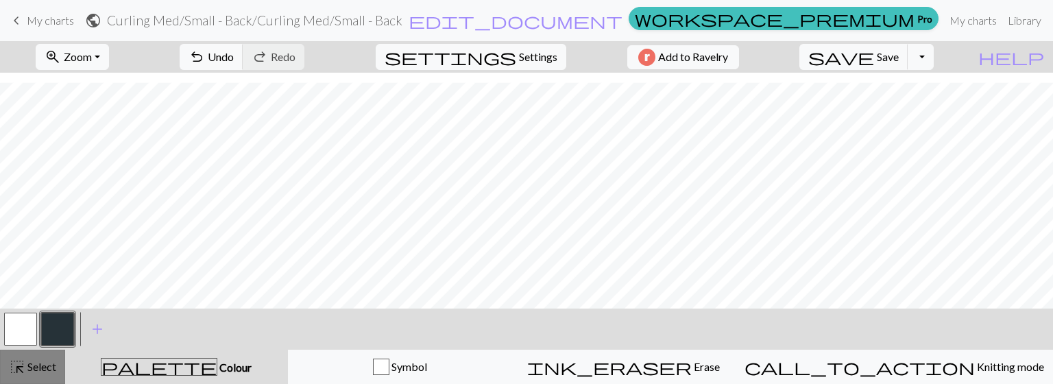
click at [38, 369] on span "Select" at bounding box center [40, 366] width 31 height 13
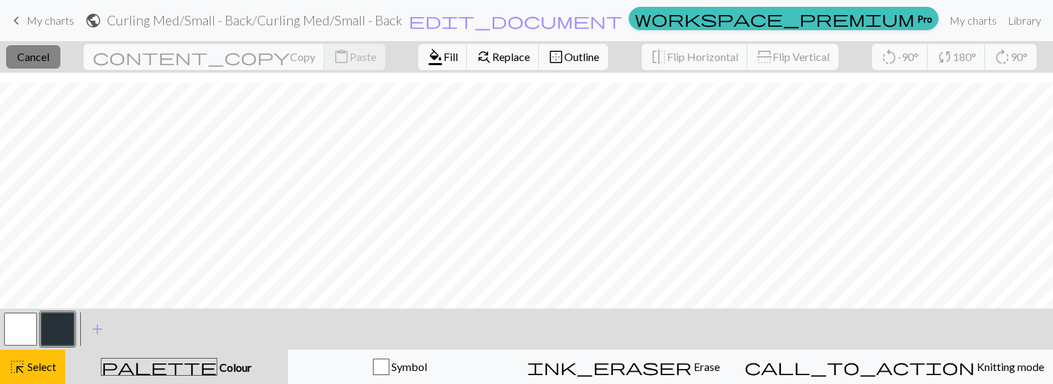
click at [60, 59] on button "close Cancel" at bounding box center [33, 56] width 54 height 23
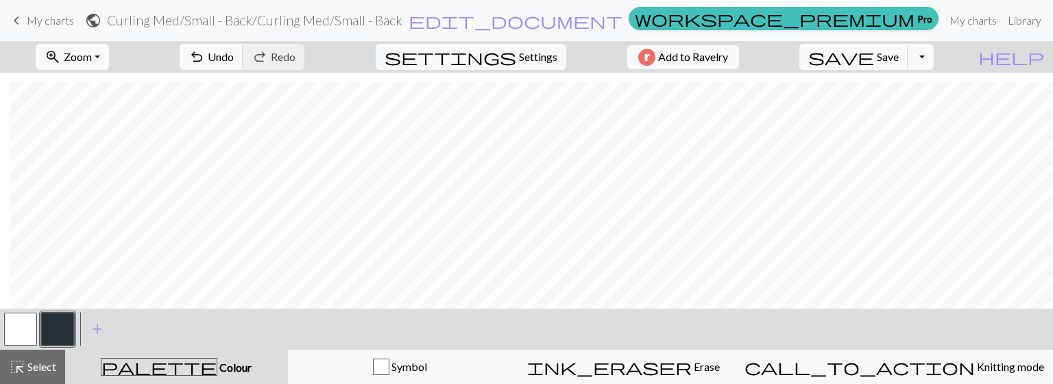
scroll to position [507, 10]
click at [502, 55] on span "settings" at bounding box center [450, 56] width 132 height 19
select select "bulky"
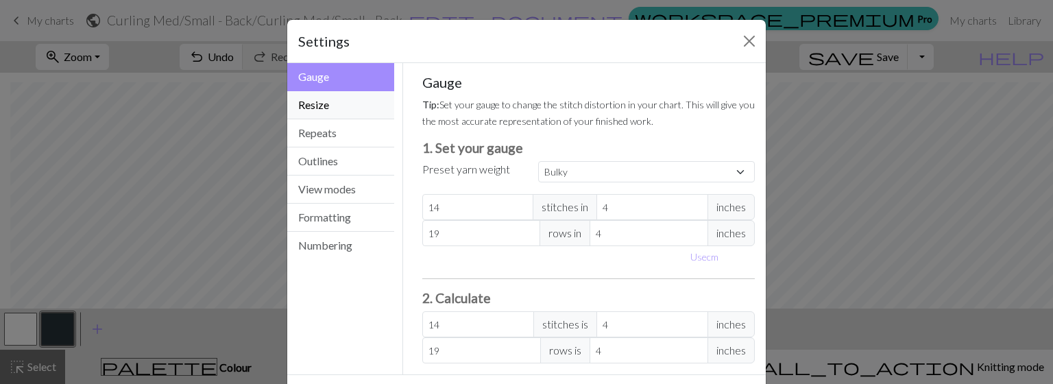
drag, startPoint x: 358, startPoint y: 114, endPoint x: 697, endPoint y: 208, distance: 351.9
click at [697, 208] on div "Gauge Gauge Resize Repeats Outlines View modes Formatting Numbering Gauge Resiz…" at bounding box center [526, 218] width 495 height 311
click at [336, 109] on button "Resize" at bounding box center [340, 105] width 107 height 28
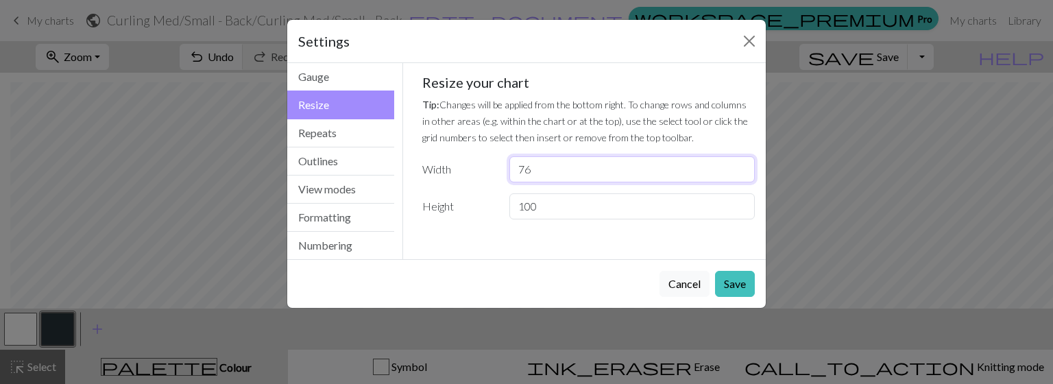
click at [545, 168] on input "76" at bounding box center [631, 169] width 245 height 26
type input "77"
click at [728, 286] on button "Save" at bounding box center [735, 284] width 40 height 26
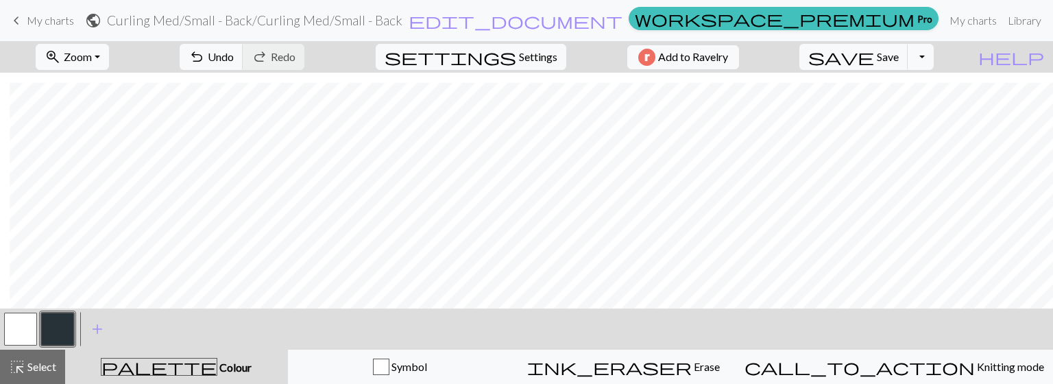
scroll to position [507, 10]
click at [86, 337] on button "add Add a colour" at bounding box center [97, 329] width 34 height 34
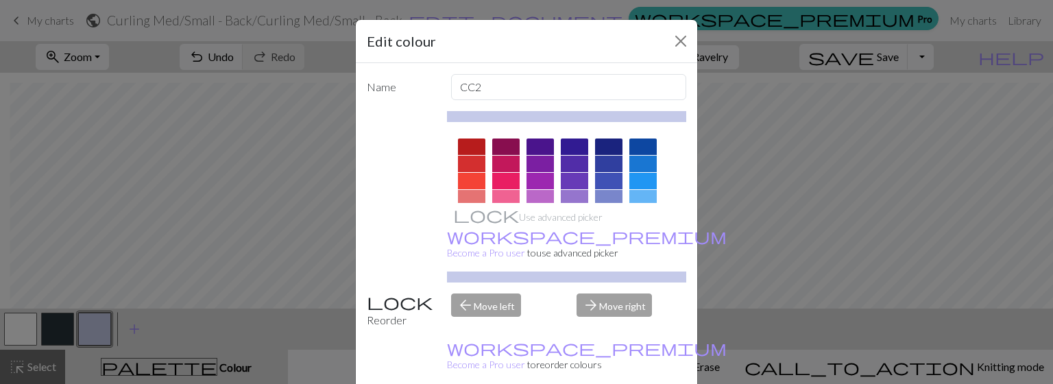
click at [464, 179] on div at bounding box center [471, 181] width 27 height 16
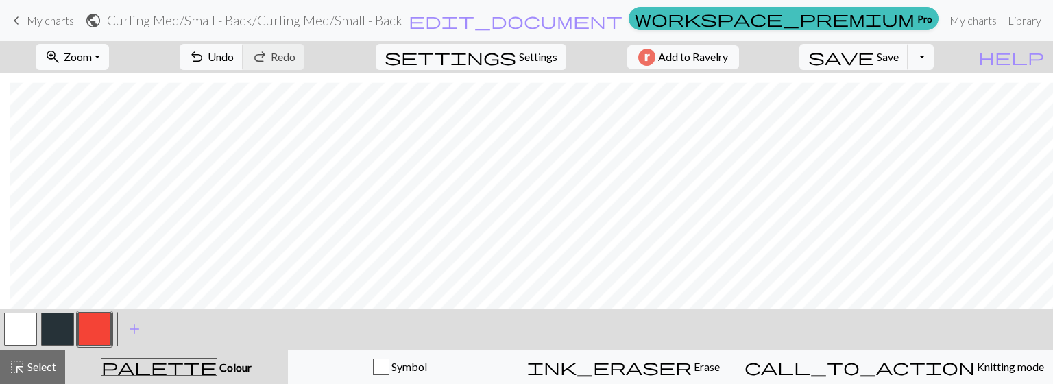
click at [109, 67] on button "zoom_in Zoom Zoom" at bounding box center [72, 57] width 73 height 26
click at [85, 110] on button "Fit width" at bounding box center [90, 109] width 108 height 22
click at [60, 321] on button "button" at bounding box center [57, 328] width 33 height 33
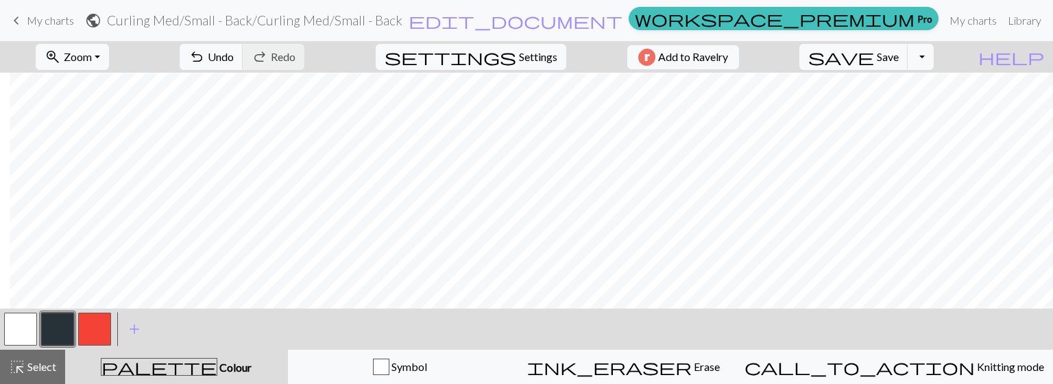
click at [93, 331] on button "button" at bounding box center [94, 328] width 33 height 33
click at [60, 325] on button "button" at bounding box center [57, 328] width 33 height 33
click at [86, 325] on button "button" at bounding box center [94, 328] width 33 height 33
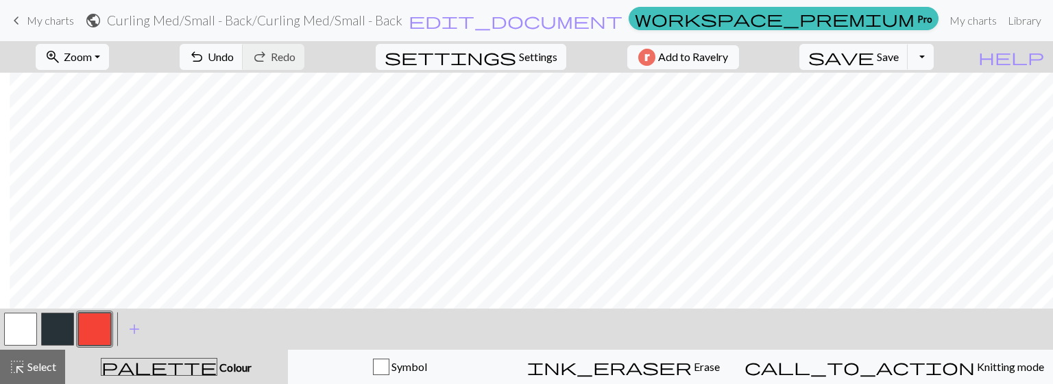
click at [62, 330] on button "button" at bounding box center [57, 328] width 33 height 33
click at [874, 47] on span "save" at bounding box center [841, 56] width 66 height 19
